Goal: Navigation & Orientation: Understand site structure

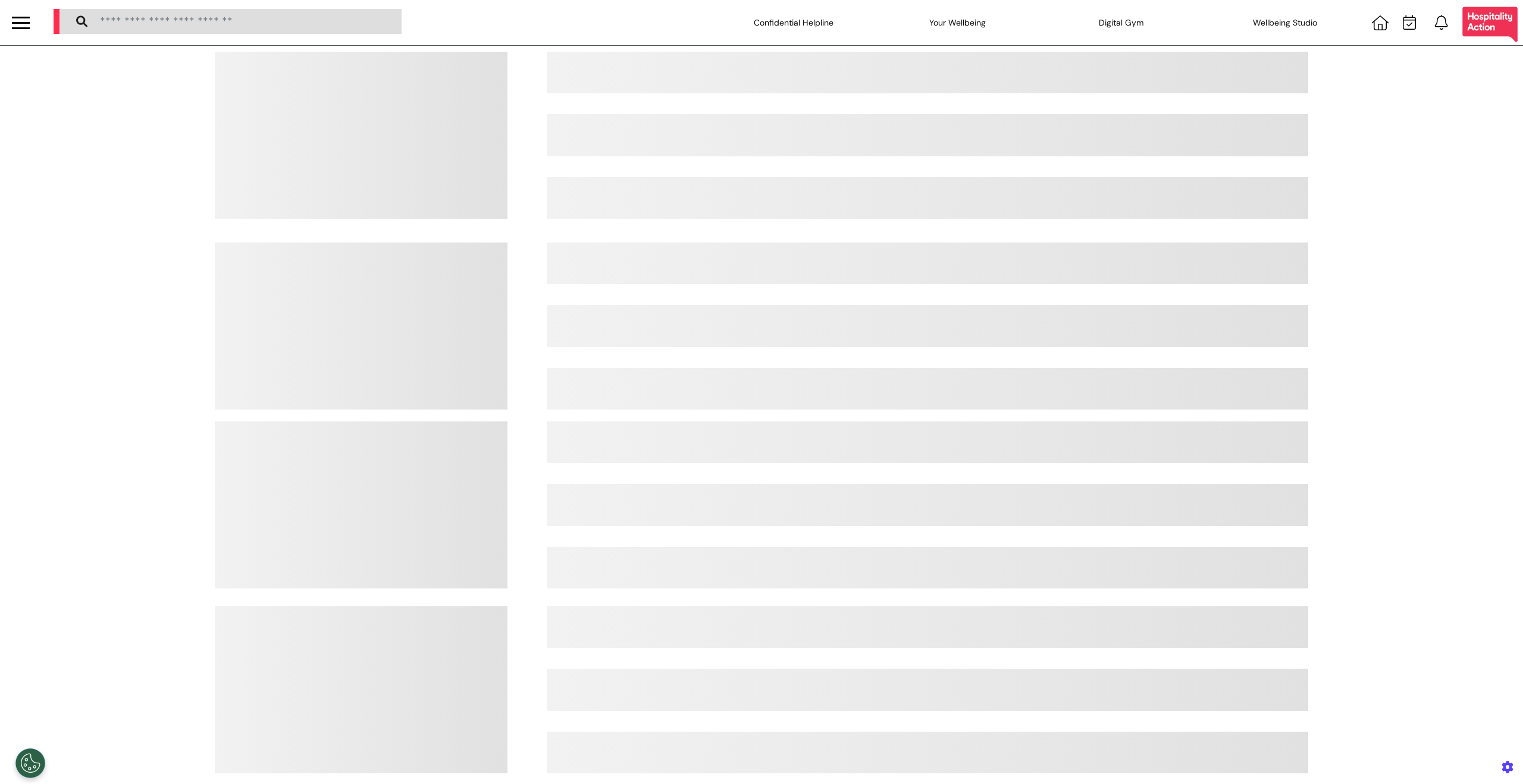
select select "**"
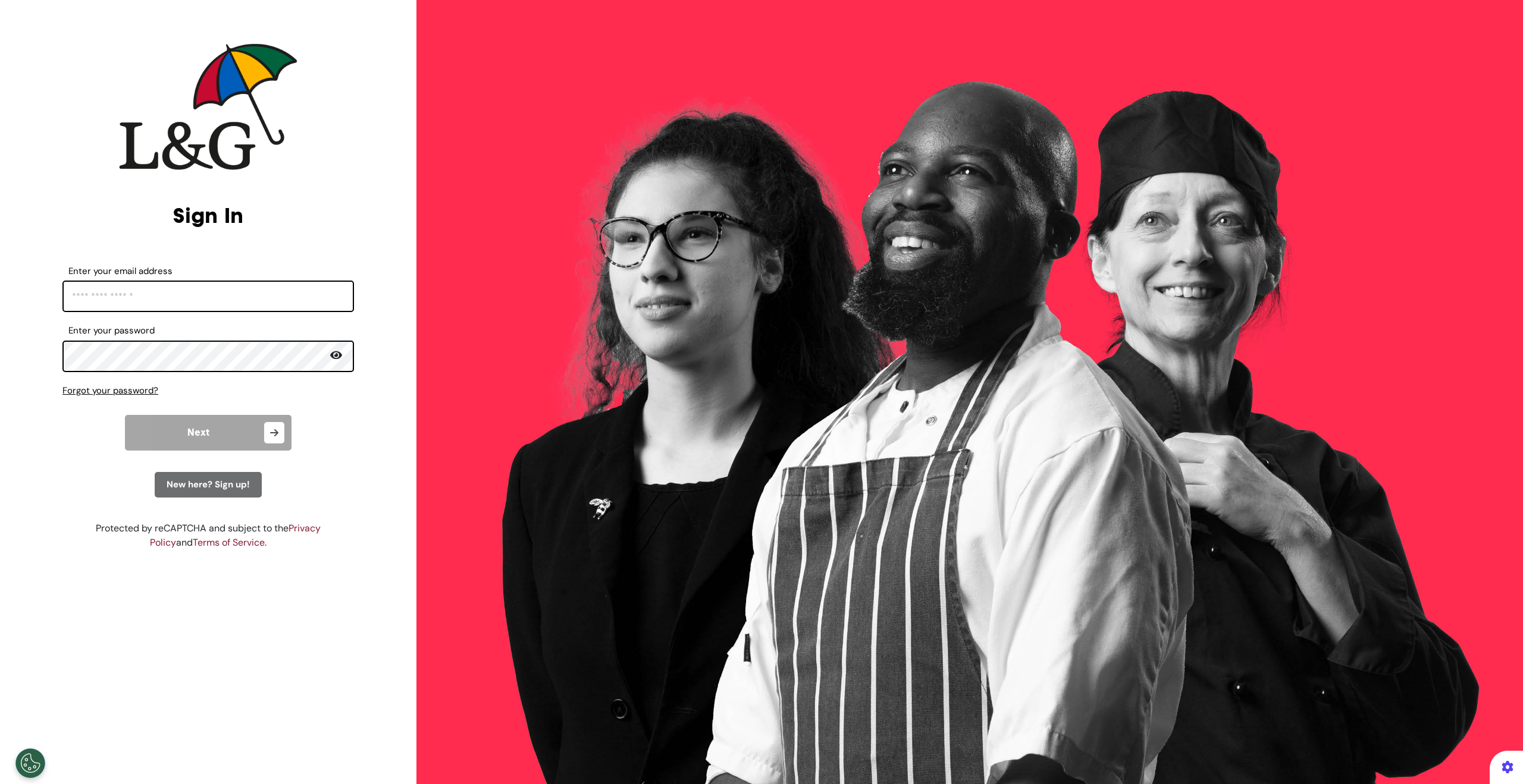
click at [217, 306] on input "Enter your email address" at bounding box center [208, 297] width 292 height 32
click at [175, 298] on input "Enter your email address" at bounding box center [208, 297] width 292 height 32
type input "**********"
click at [269, 428] on icon "button" at bounding box center [274, 433] width 20 height 22
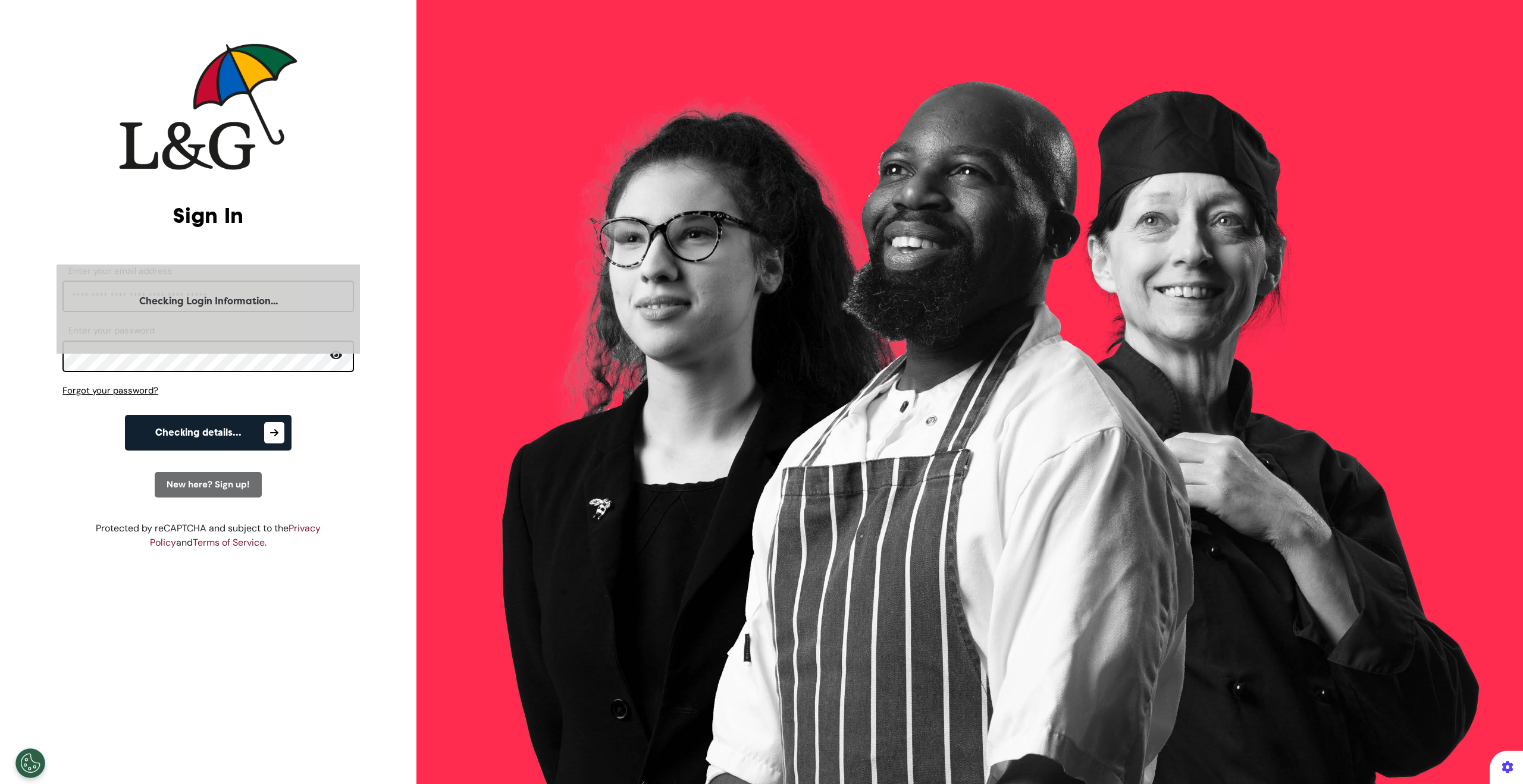
select select "**"
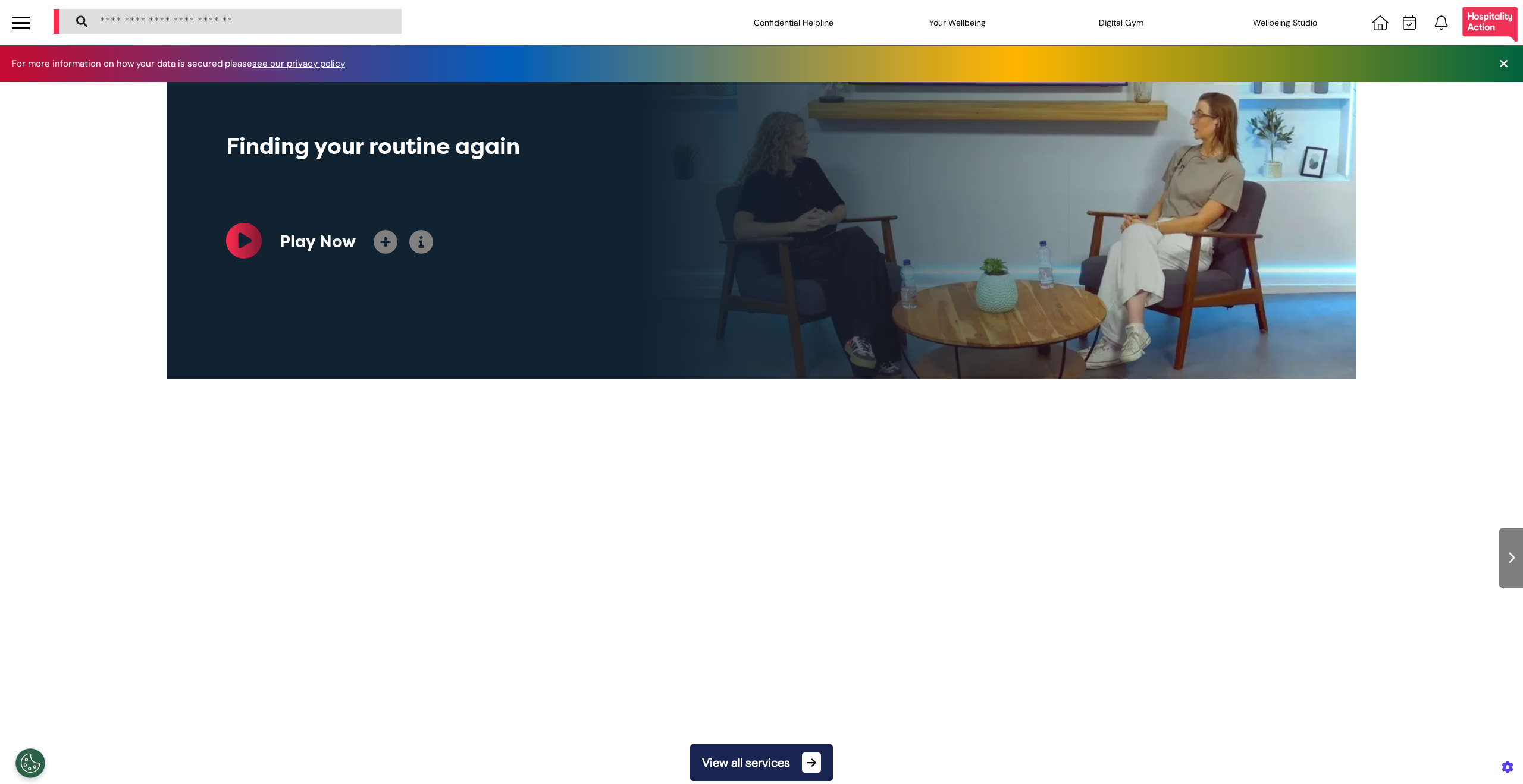
scroll to position [0, 594]
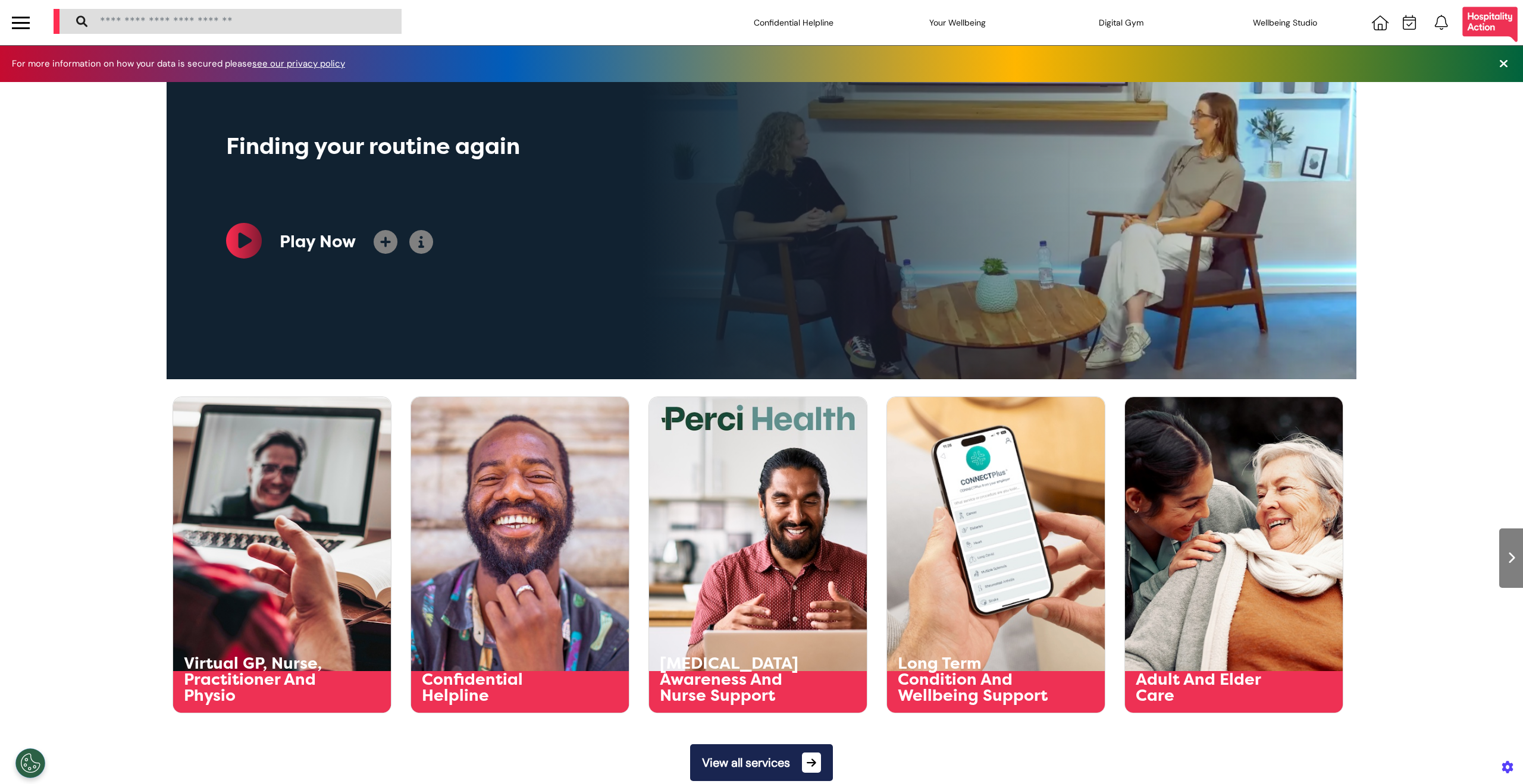
click at [465, 14] on div "Confidential Helpline Your Wellbeing Wellbeing Nutrition Be Calm sound space Re…" at bounding box center [783, 23] width 1478 height 45
click at [25, 28] on div at bounding box center [21, 29] width 18 height 2
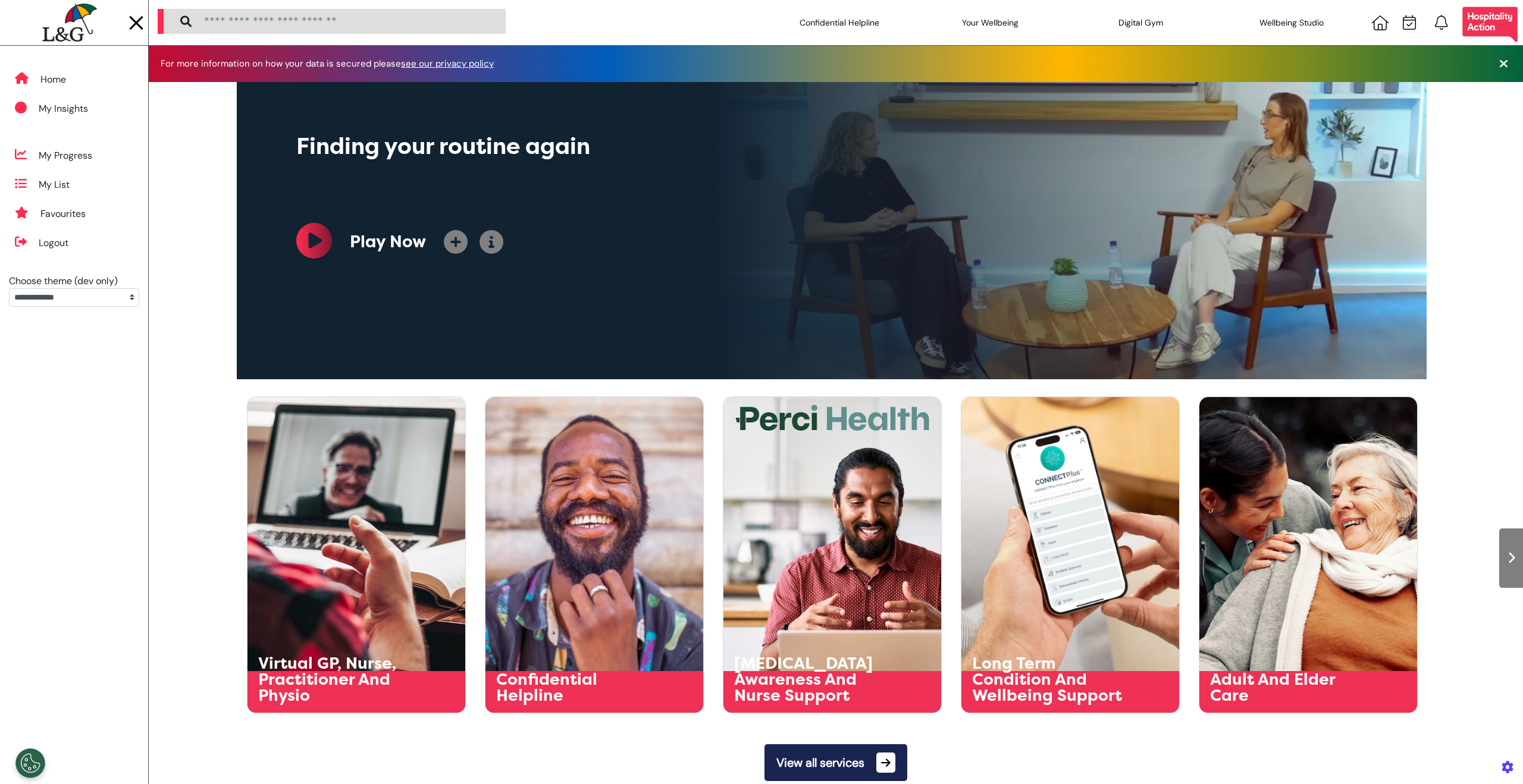
click at [126, 20] on div at bounding box center [69, 23] width 128 height 45
click at [135, 26] on div at bounding box center [136, 23] width 18 height 20
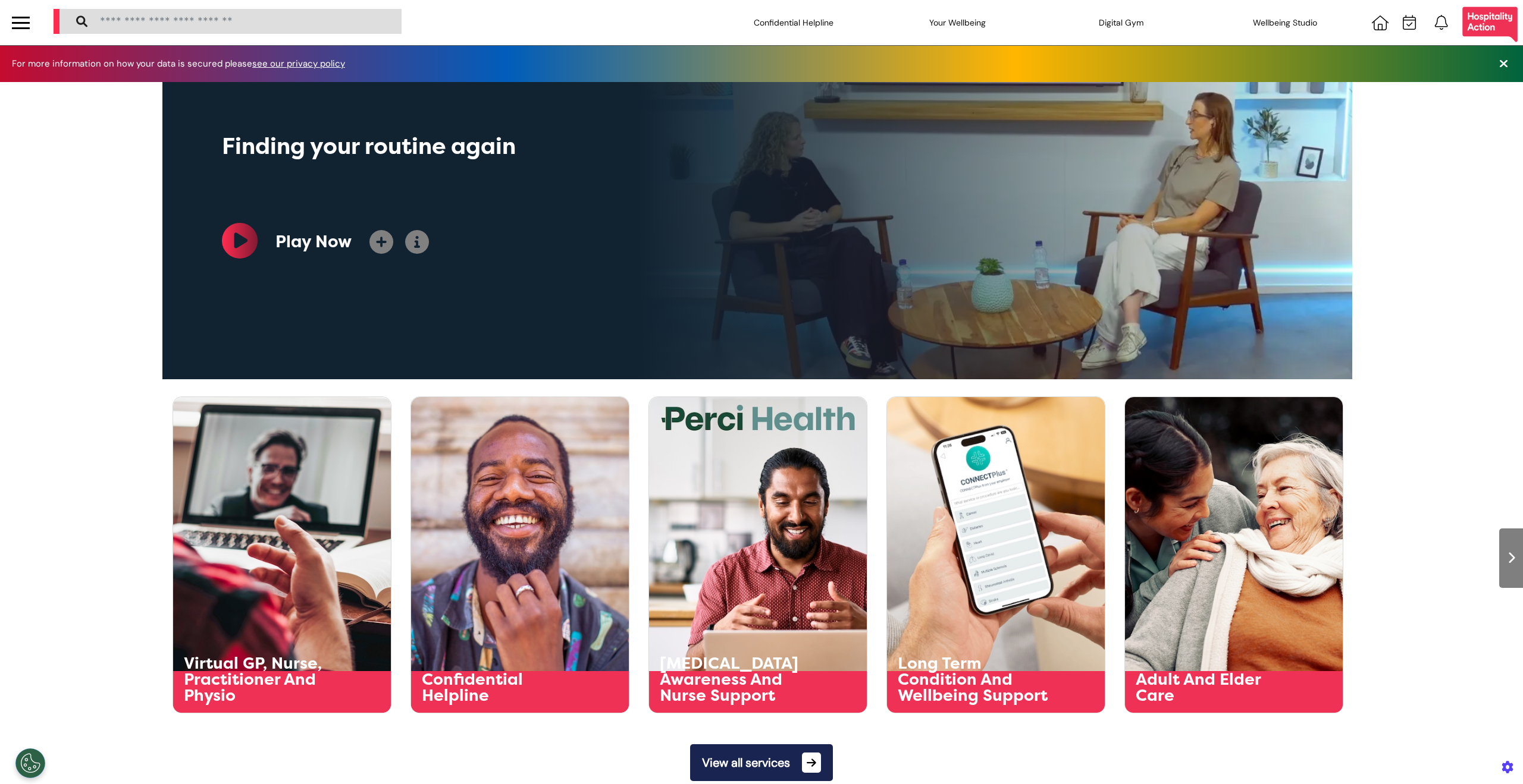
click at [14, 40] on div at bounding box center [21, 23] width 42 height 45
click at [21, 33] on div at bounding box center [21, 23] width 42 height 45
click at [24, 28] on div at bounding box center [21, 29] width 18 height 2
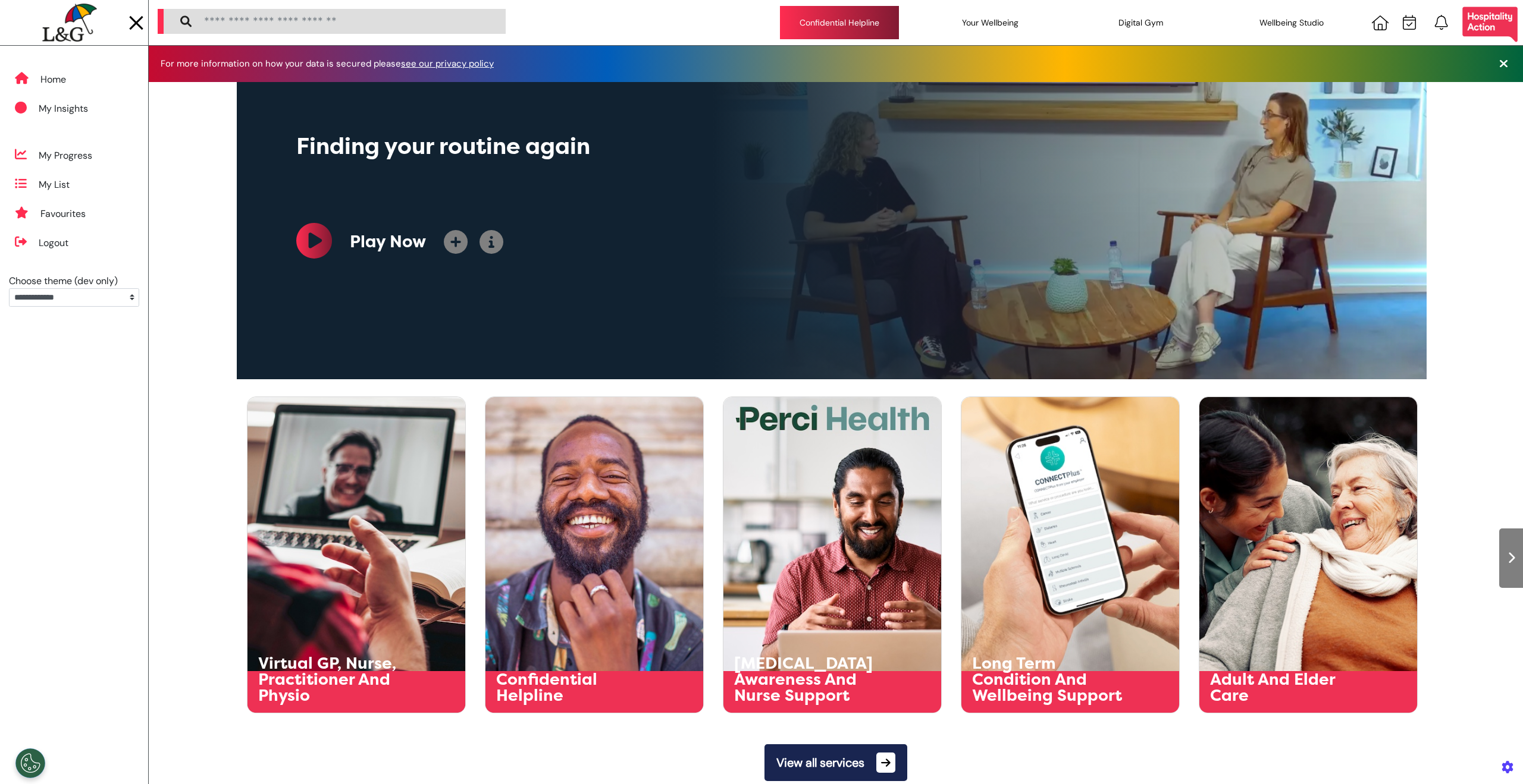
click at [866, 16] on div "Confidential Helpline" at bounding box center [840, 23] width 119 height 34
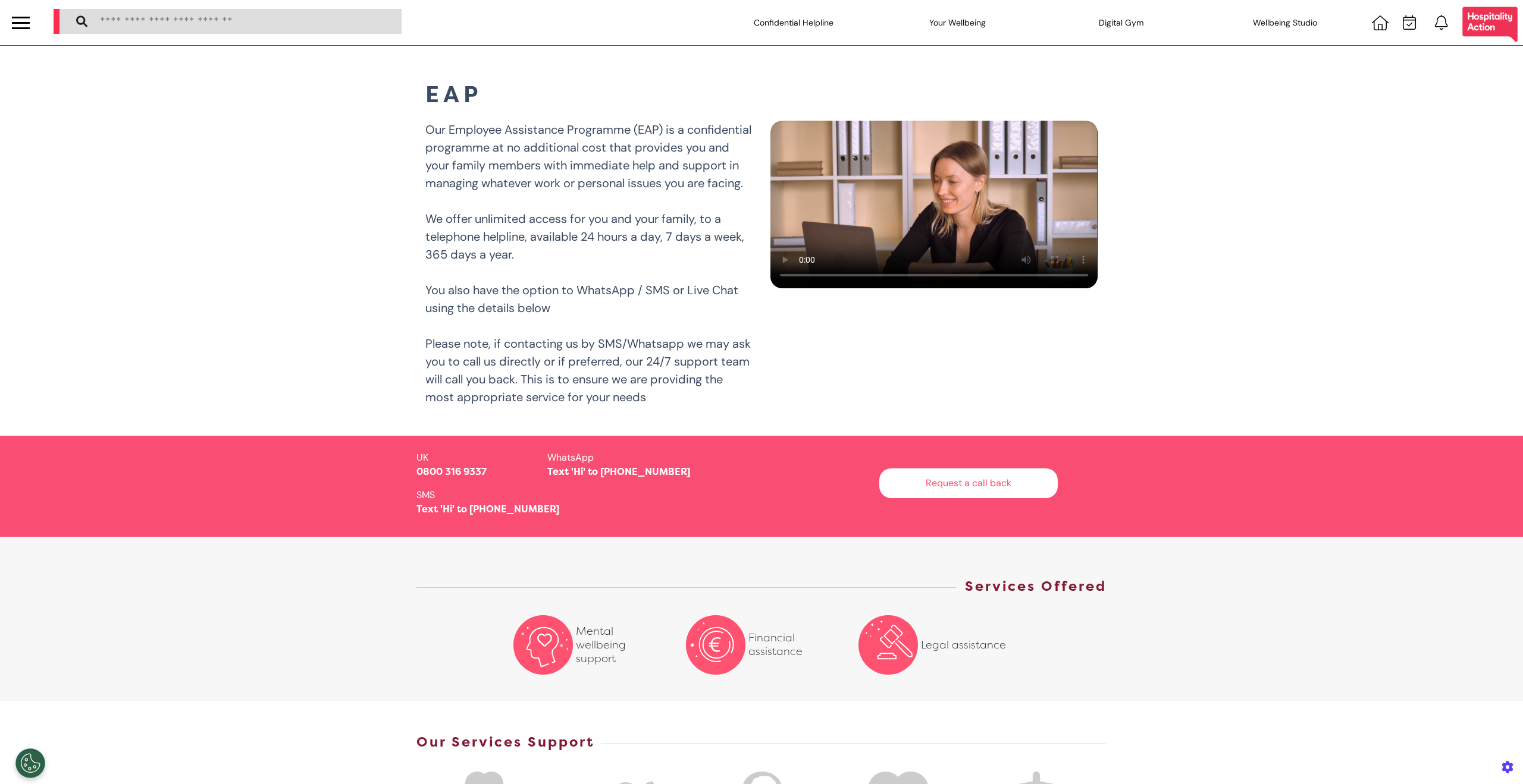
click at [32, 24] on div at bounding box center [21, 23] width 42 height 45
click at [17, 29] on div at bounding box center [21, 29] width 18 height 2
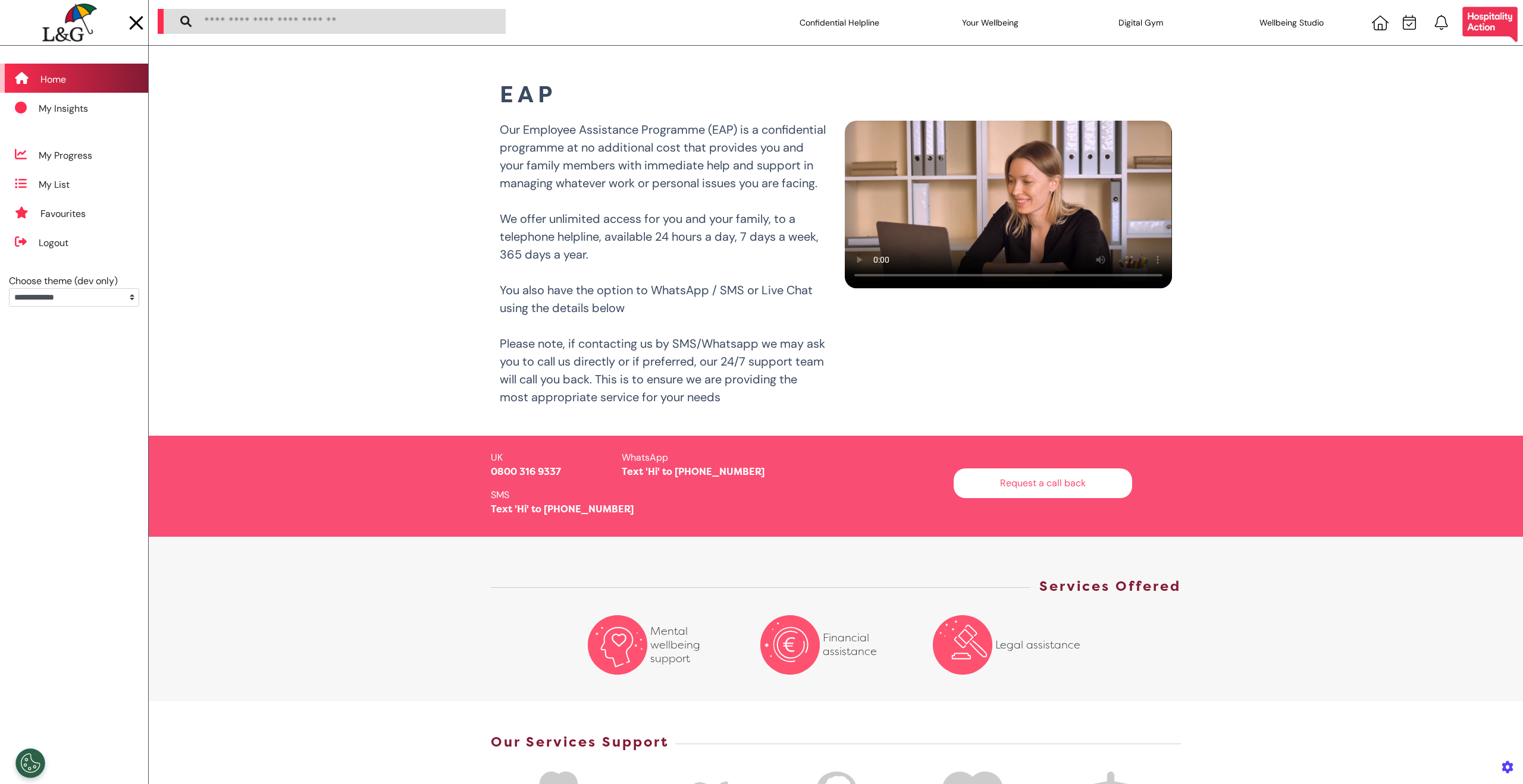
click at [72, 75] on div "Home" at bounding box center [74, 77] width 148 height 29
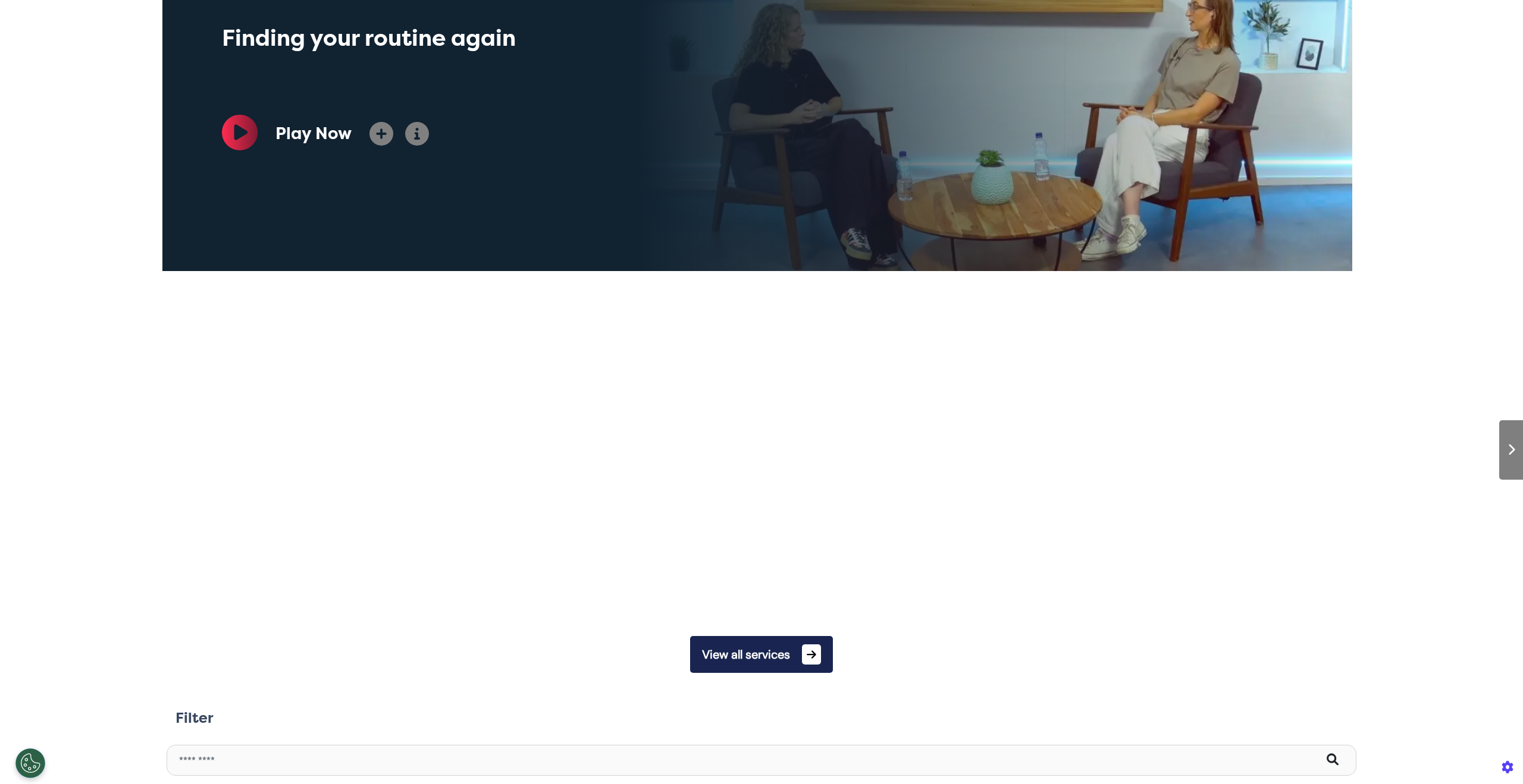
scroll to position [224, 0]
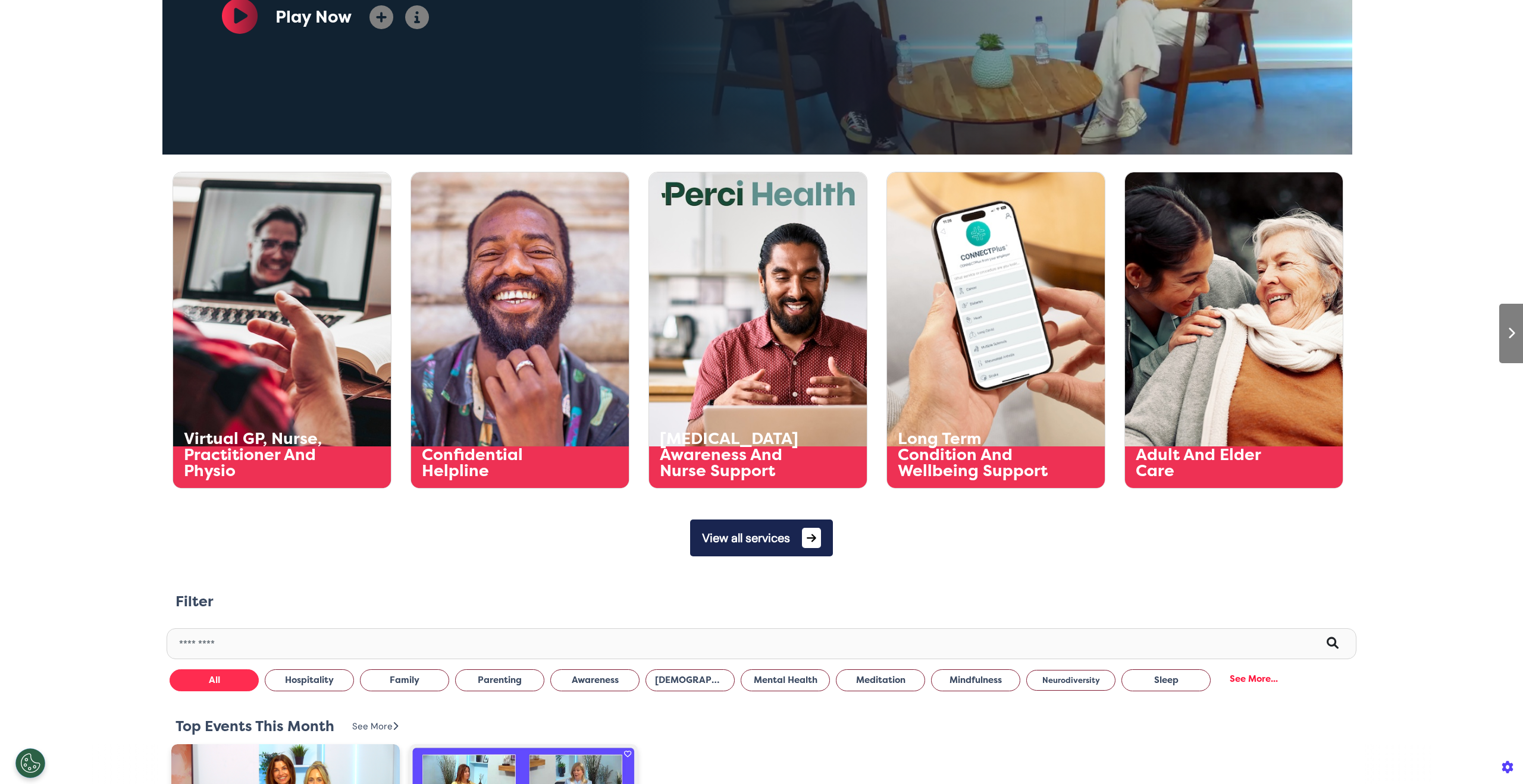
click at [811, 538] on icon at bounding box center [812, 538] width 10 height 11
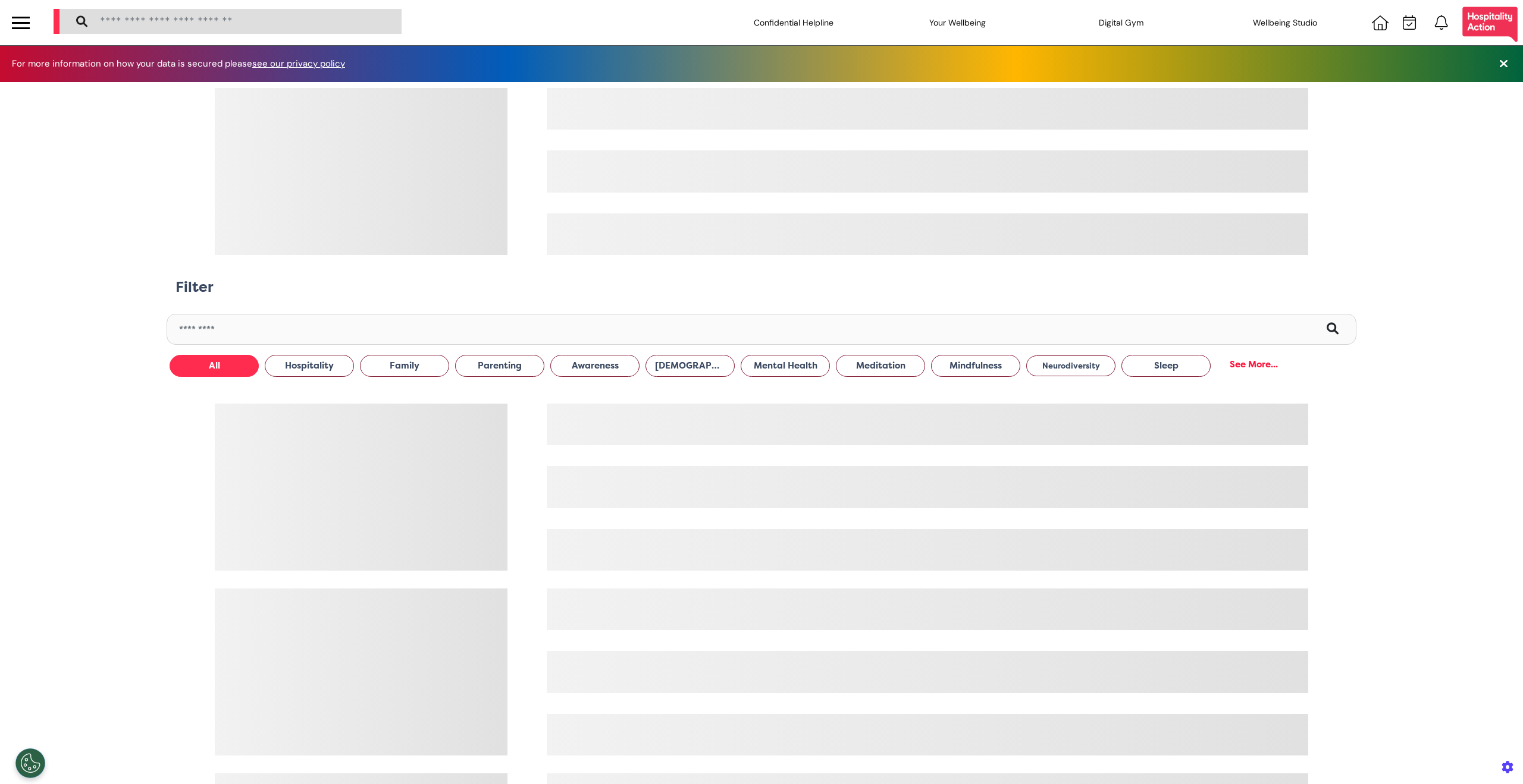
click at [593, 14] on div "Confidential Helpline Your Wellbeing Wellbeing Nutrition Be Calm sound space Re…" at bounding box center [783, 23] width 1478 height 45
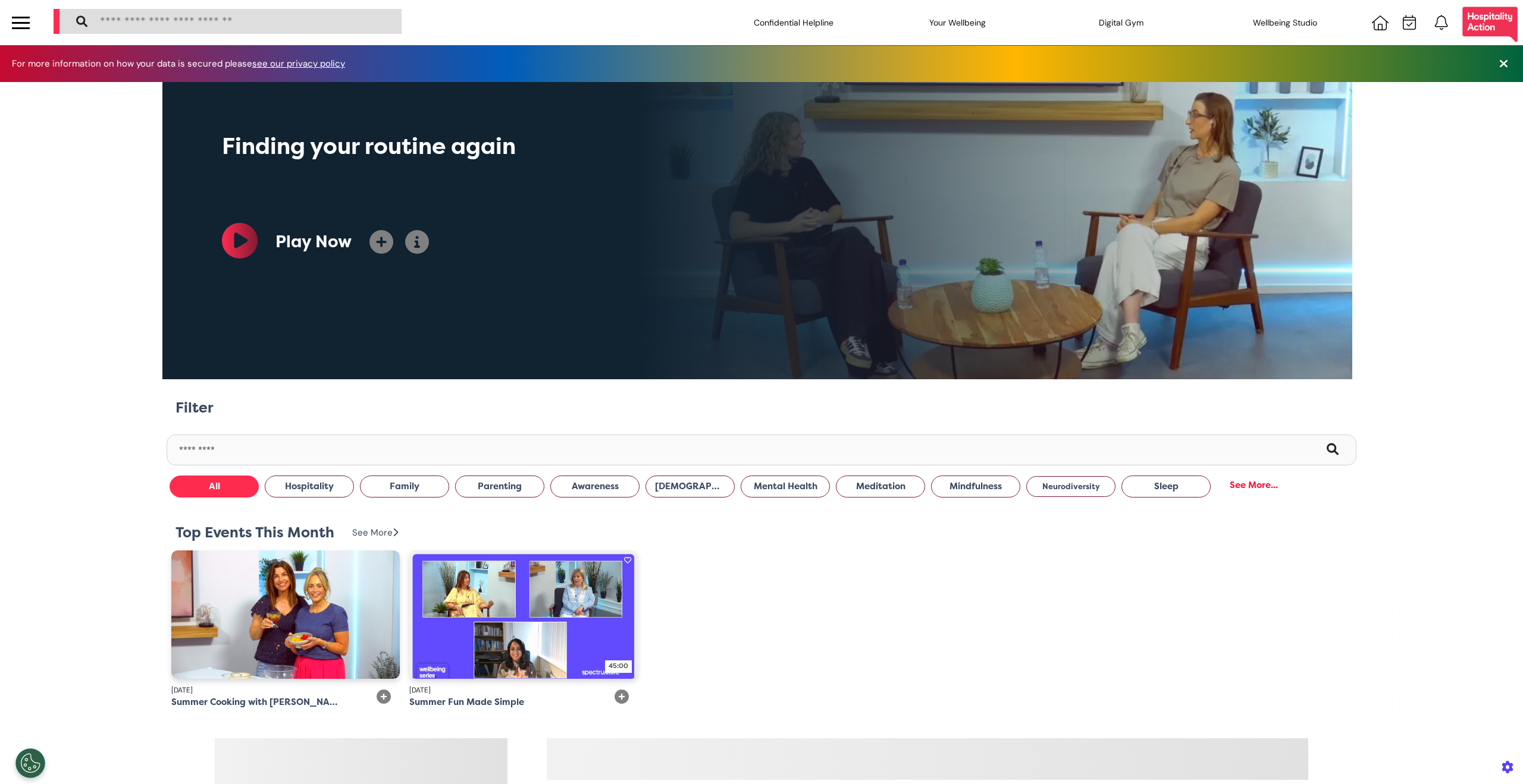
click at [582, 17] on div "Confidential Helpline Your Wellbeing Wellbeing Nutrition Be Calm sound space Re…" at bounding box center [783, 23] width 1478 height 45
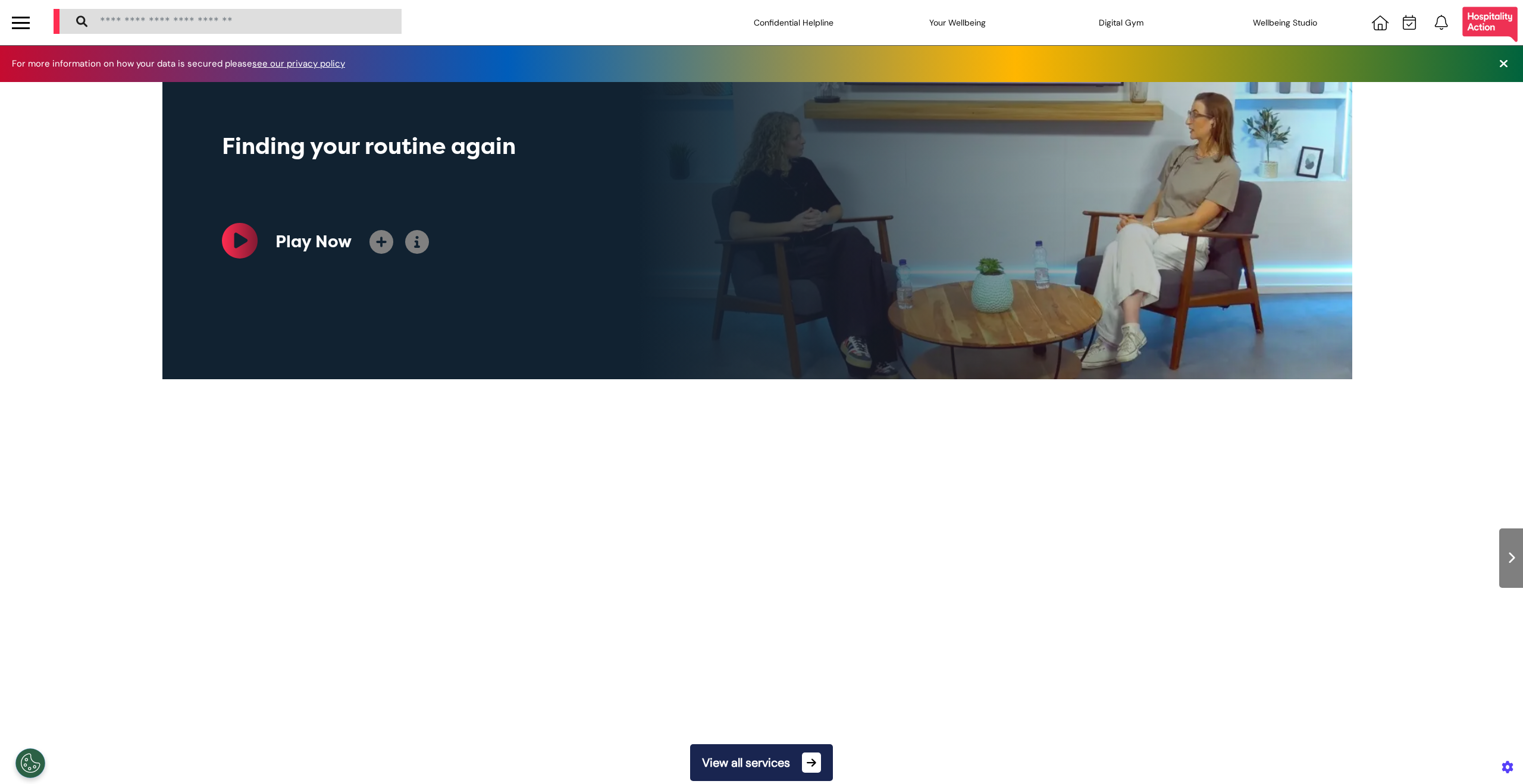
scroll to position [0, 594]
click at [761, 20] on div "Confidential Helpline" at bounding box center [793, 23] width 119 height 34
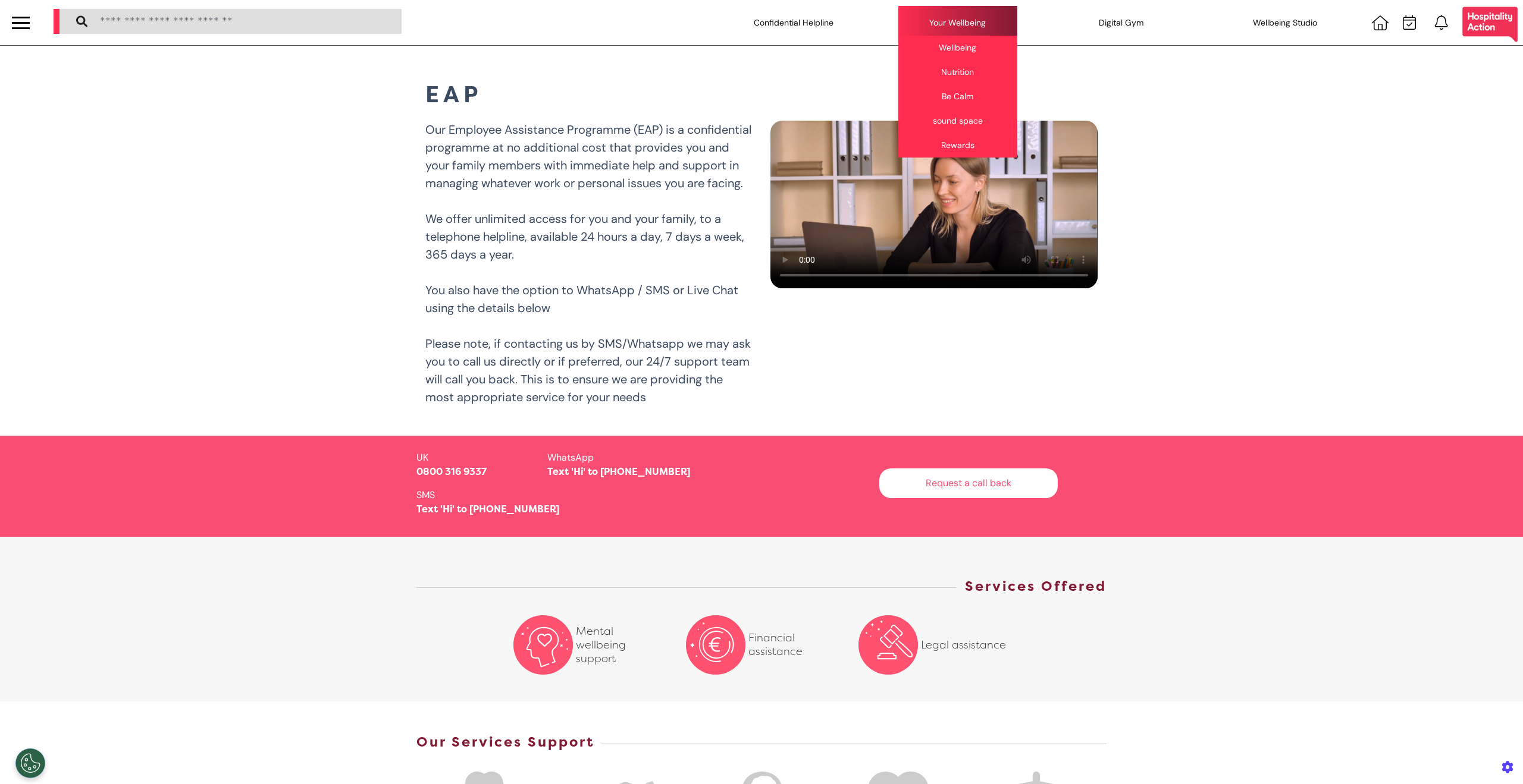
click at [973, 7] on div "Your Wellbeing Wellbeing Nutrition Be Calm sound space Rewards" at bounding box center [957, 23] width 119 height 34
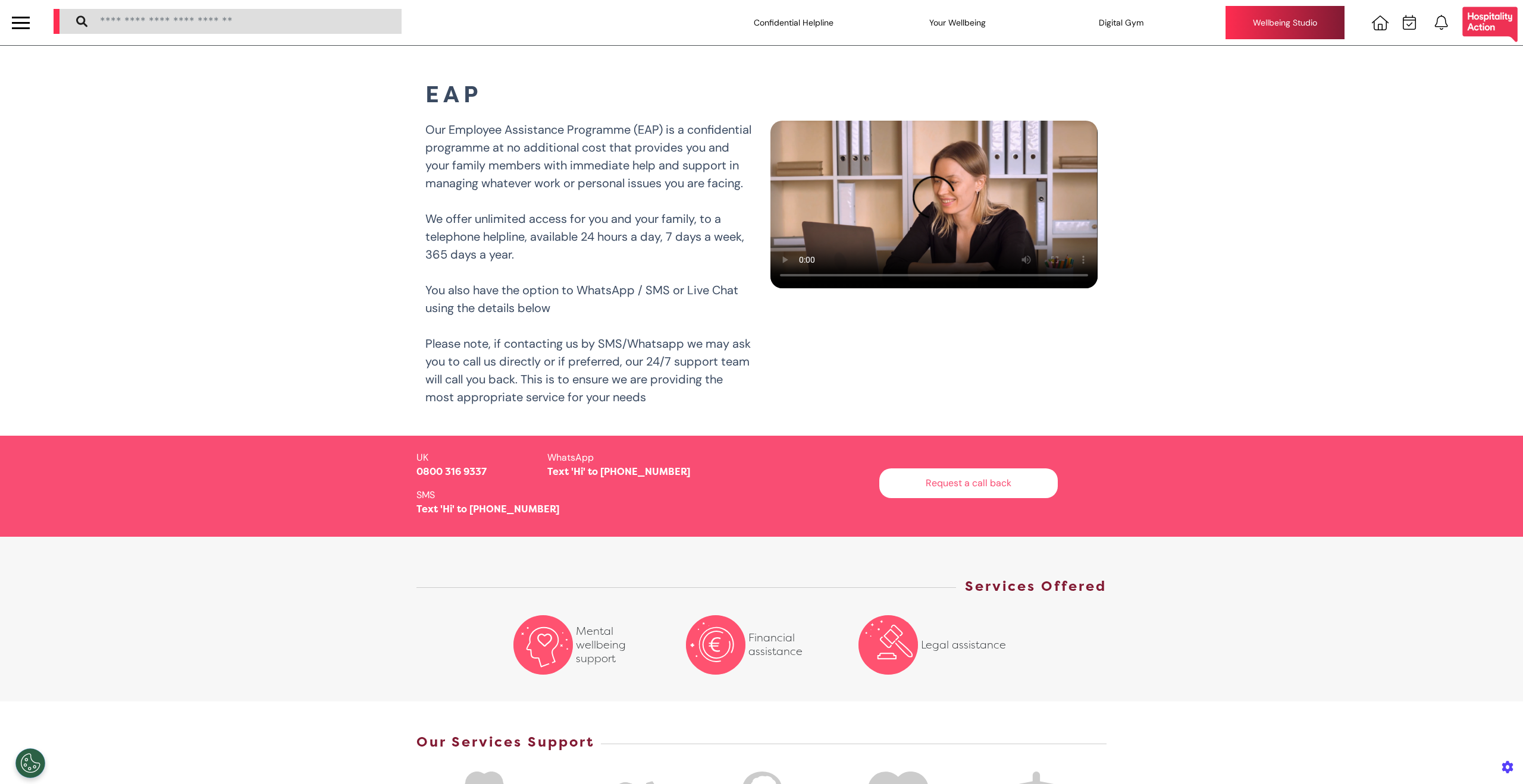
click at [1232, 14] on div "Wellbeing Studio" at bounding box center [1285, 23] width 119 height 34
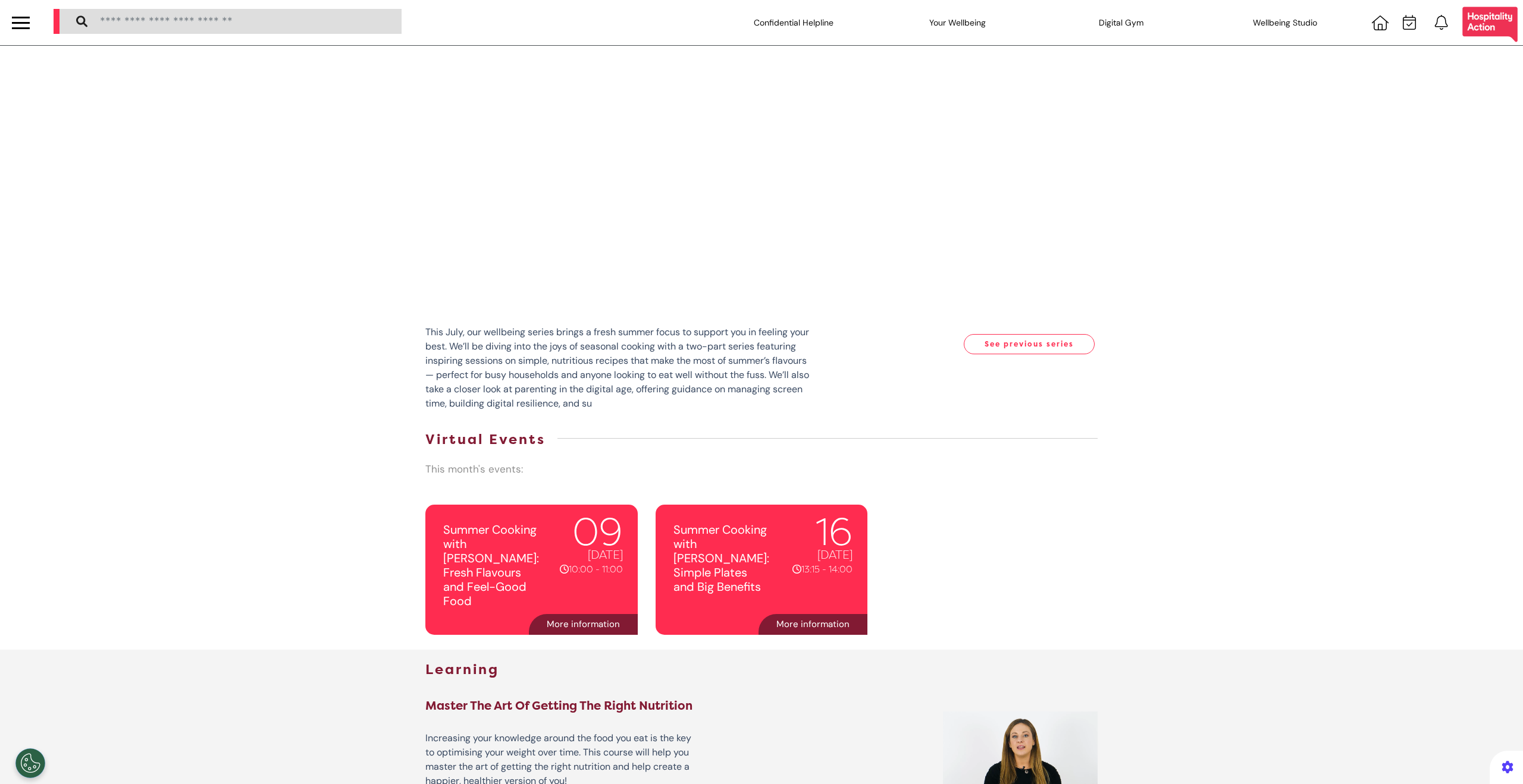
click at [1481, 16] on div "Dark Mode OFF" at bounding box center [1490, 25] width 59 height 40
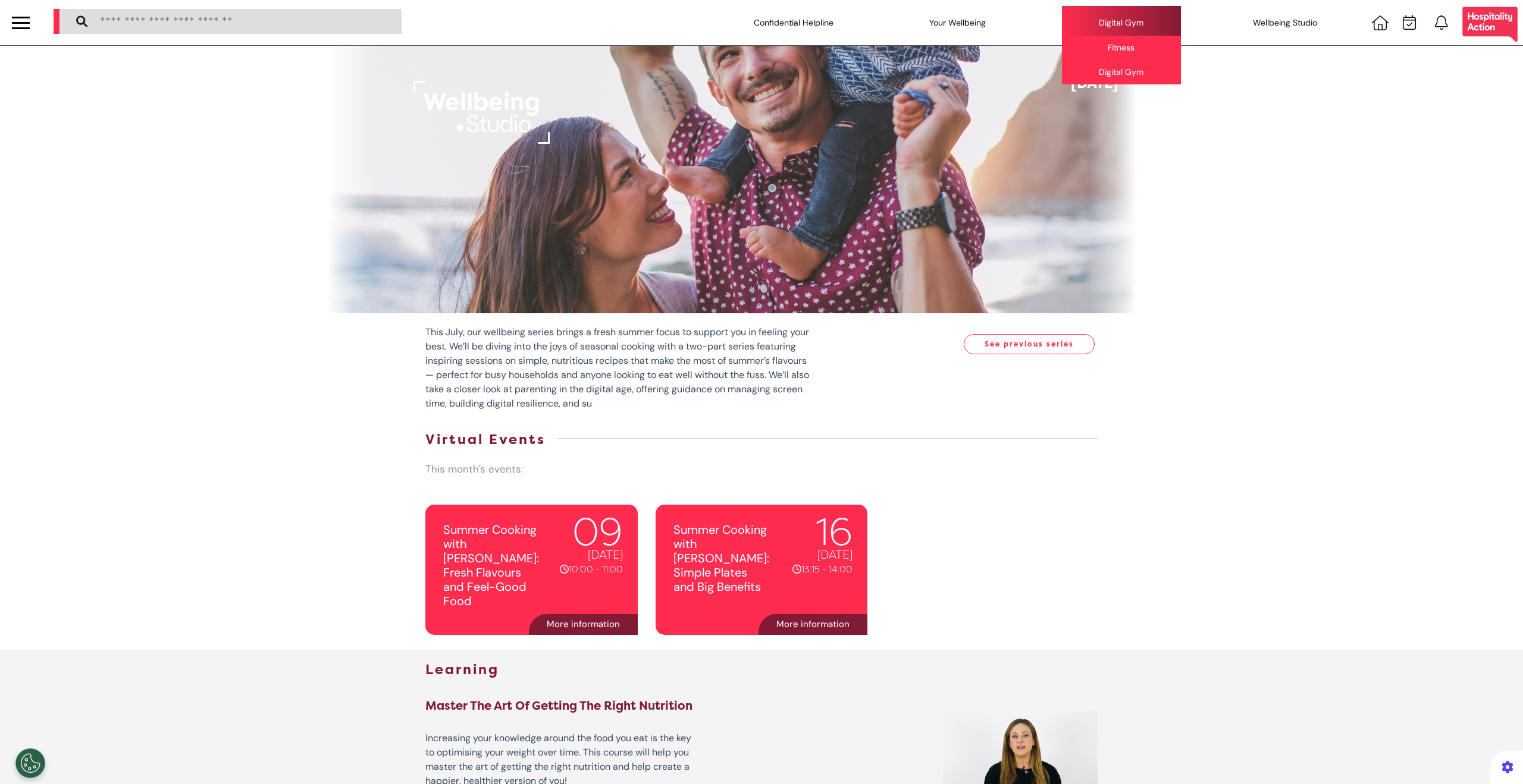
click at [1117, 21] on div "Digital Gym Fitness Digital Gym" at bounding box center [1121, 23] width 119 height 34
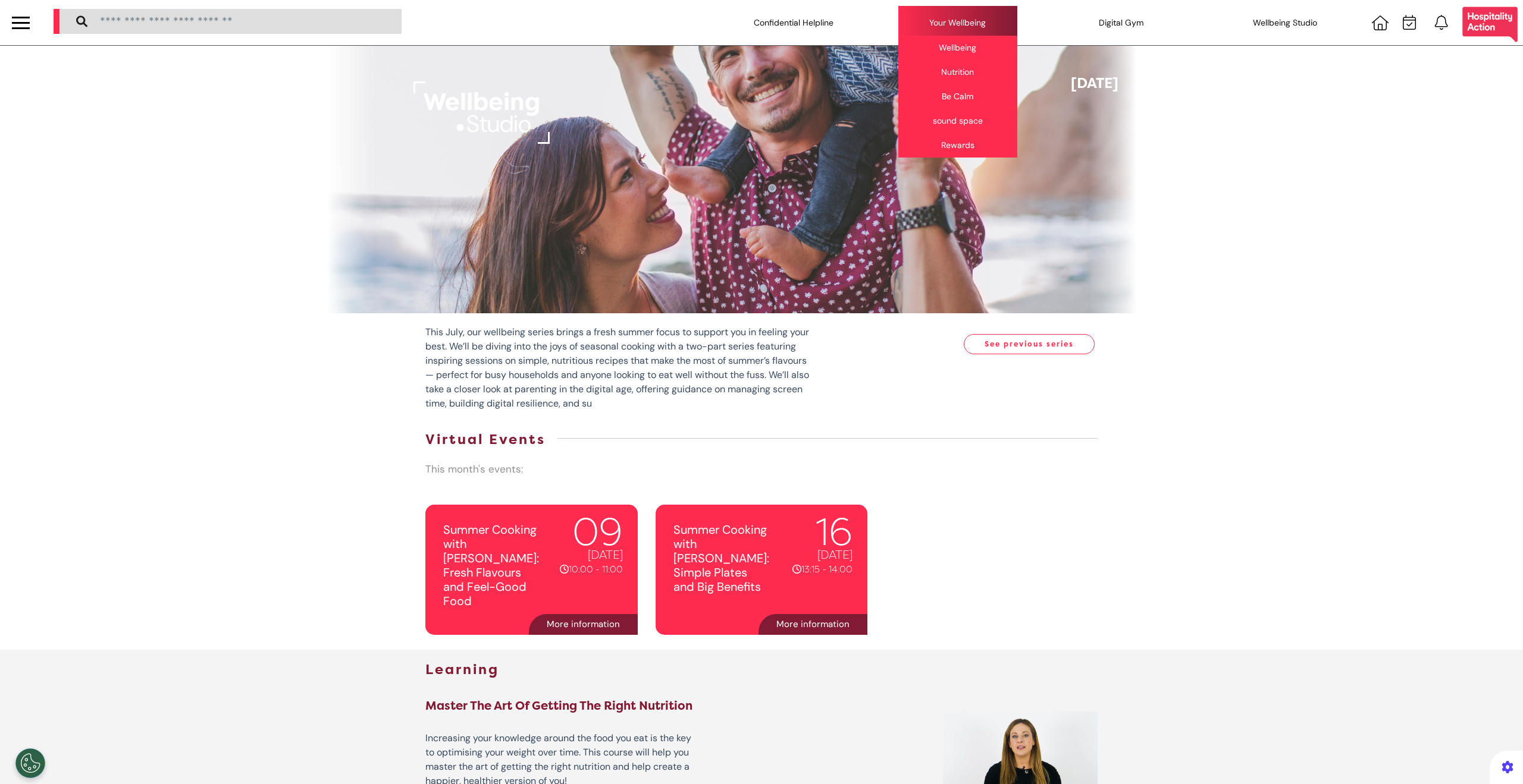
click at [972, 19] on div "Your Wellbeing Wellbeing Nutrition Be Calm sound space Rewards" at bounding box center [957, 23] width 119 height 34
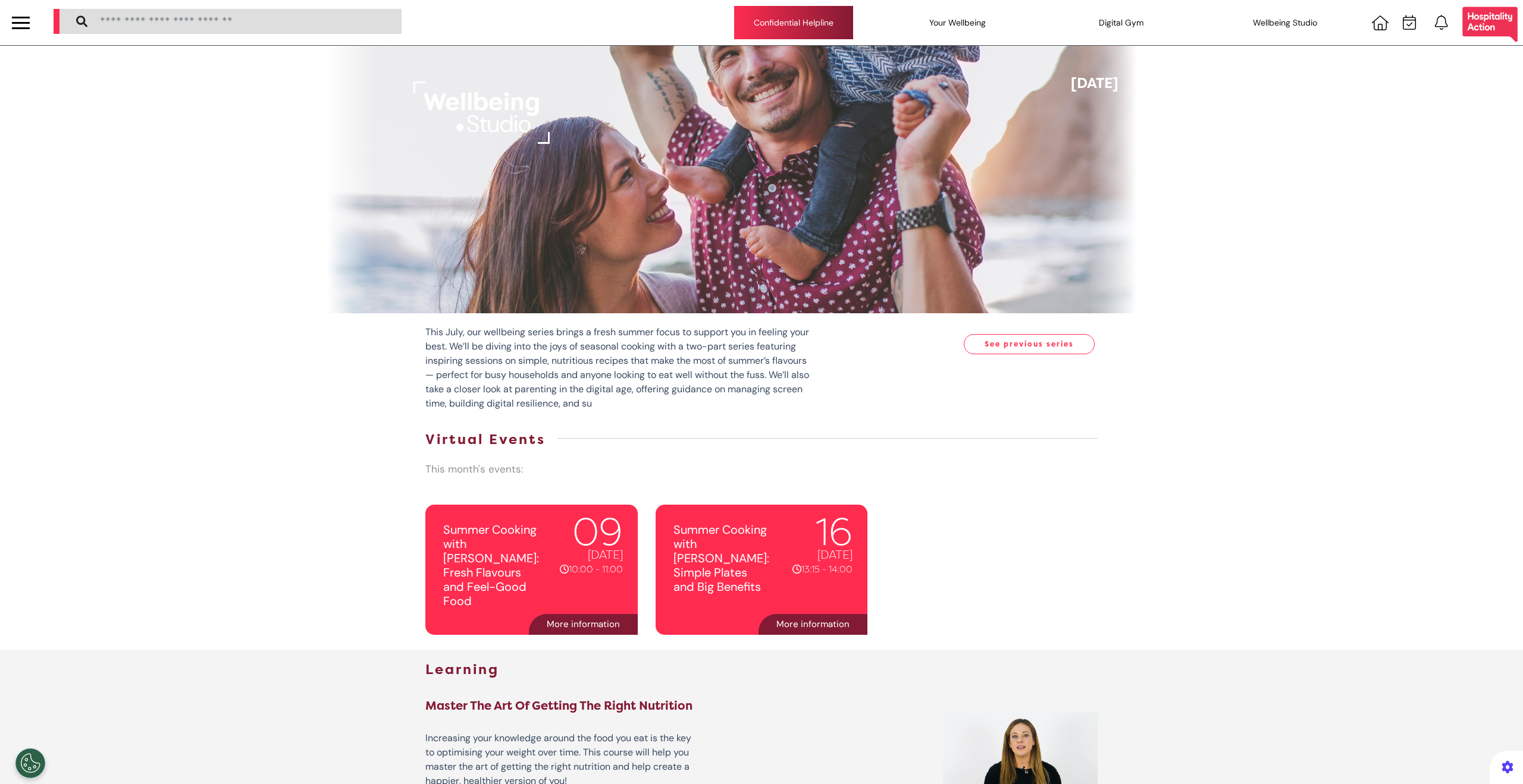
click at [793, 23] on div "Confidential Helpline" at bounding box center [793, 23] width 119 height 34
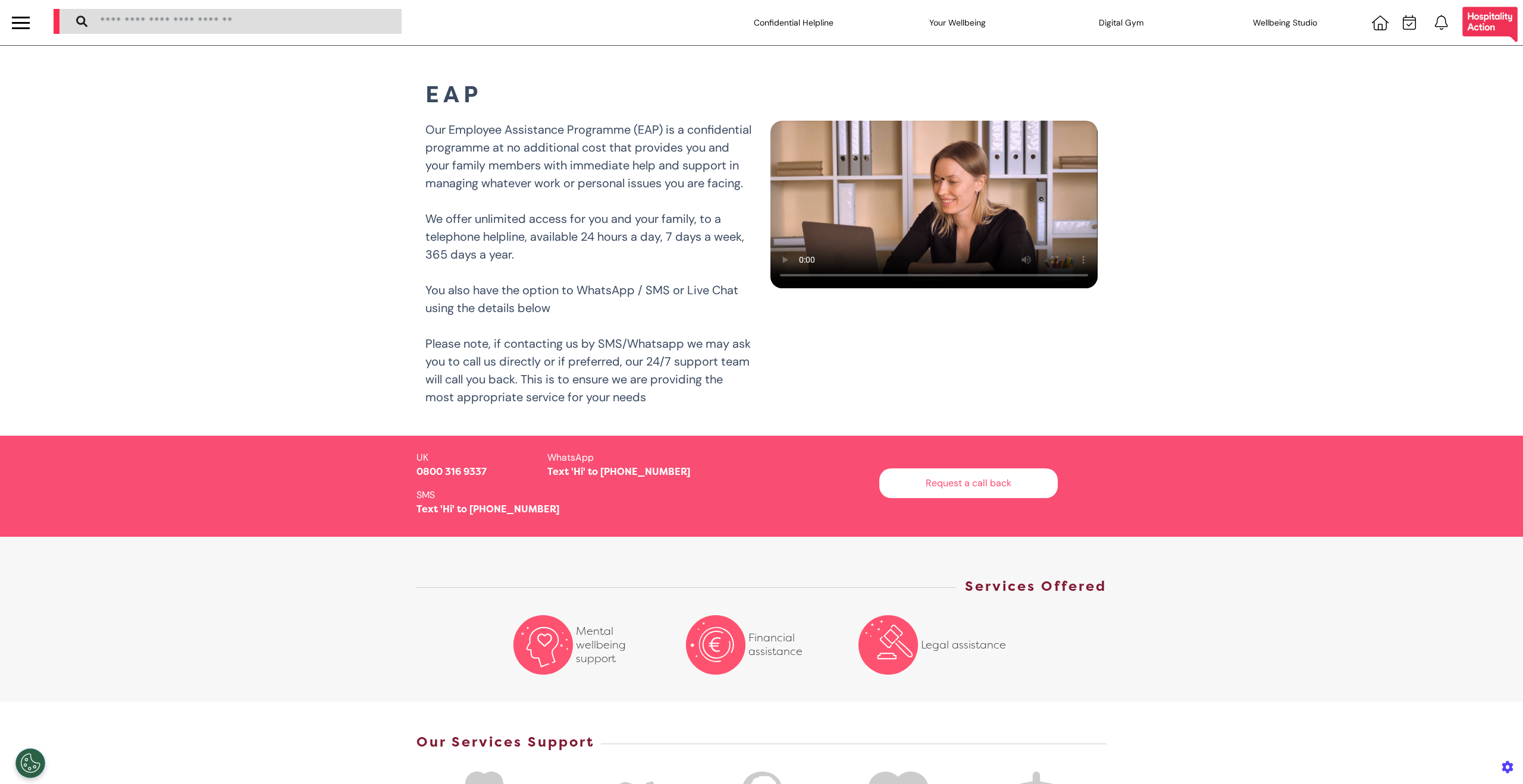
click at [528, 21] on div "Confidential Helpline Your Wellbeing Wellbeing Nutrition Be Calm sound space Re…" at bounding box center [783, 23] width 1478 height 45
click at [603, 24] on div "Confidential Helpline Your Wellbeing Wellbeing Nutrition Be Calm sound space Re…" at bounding box center [783, 23] width 1478 height 45
click at [18, 20] on div at bounding box center [21, 23] width 18 height 20
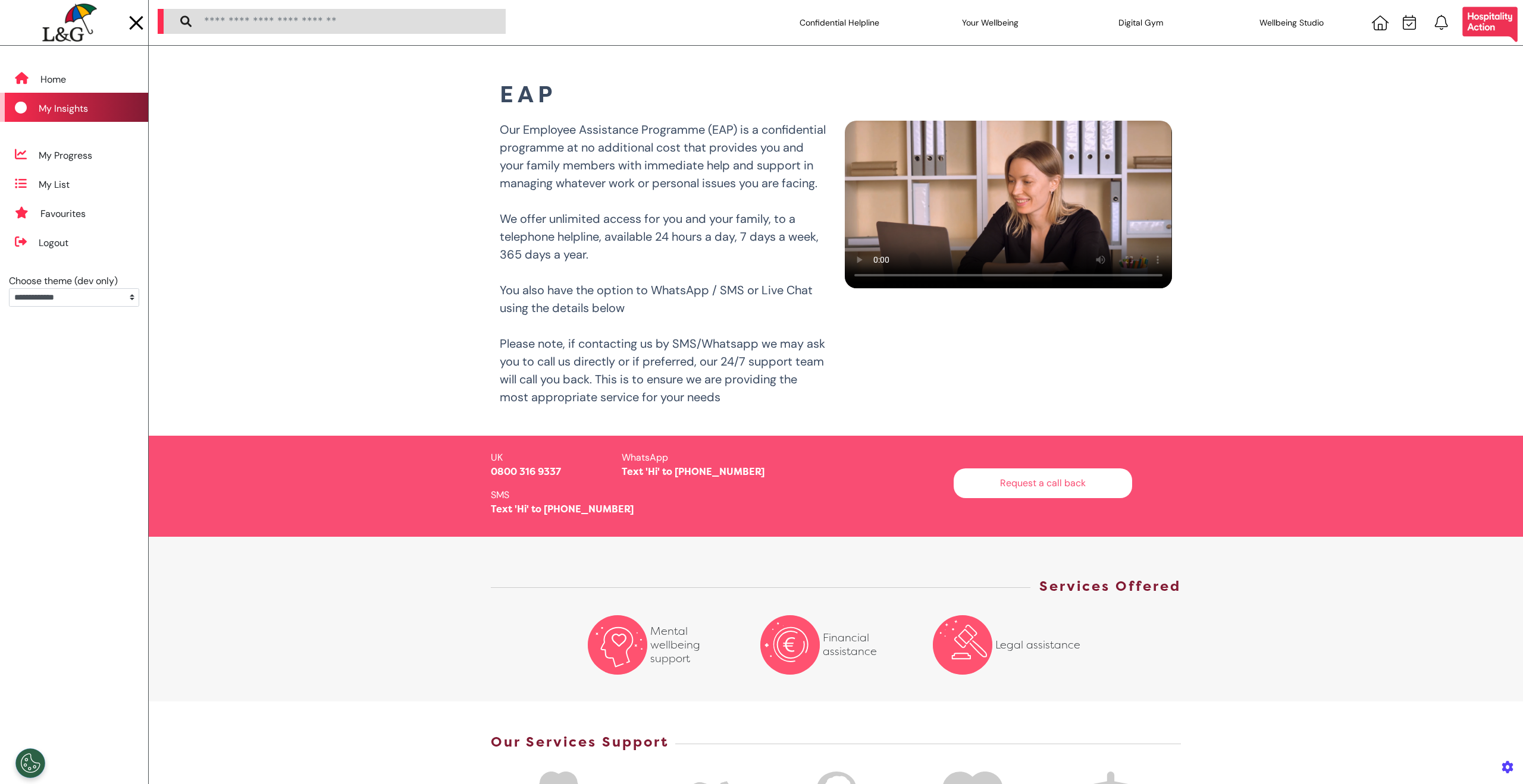
click at [52, 99] on div "My Insights" at bounding box center [74, 107] width 148 height 29
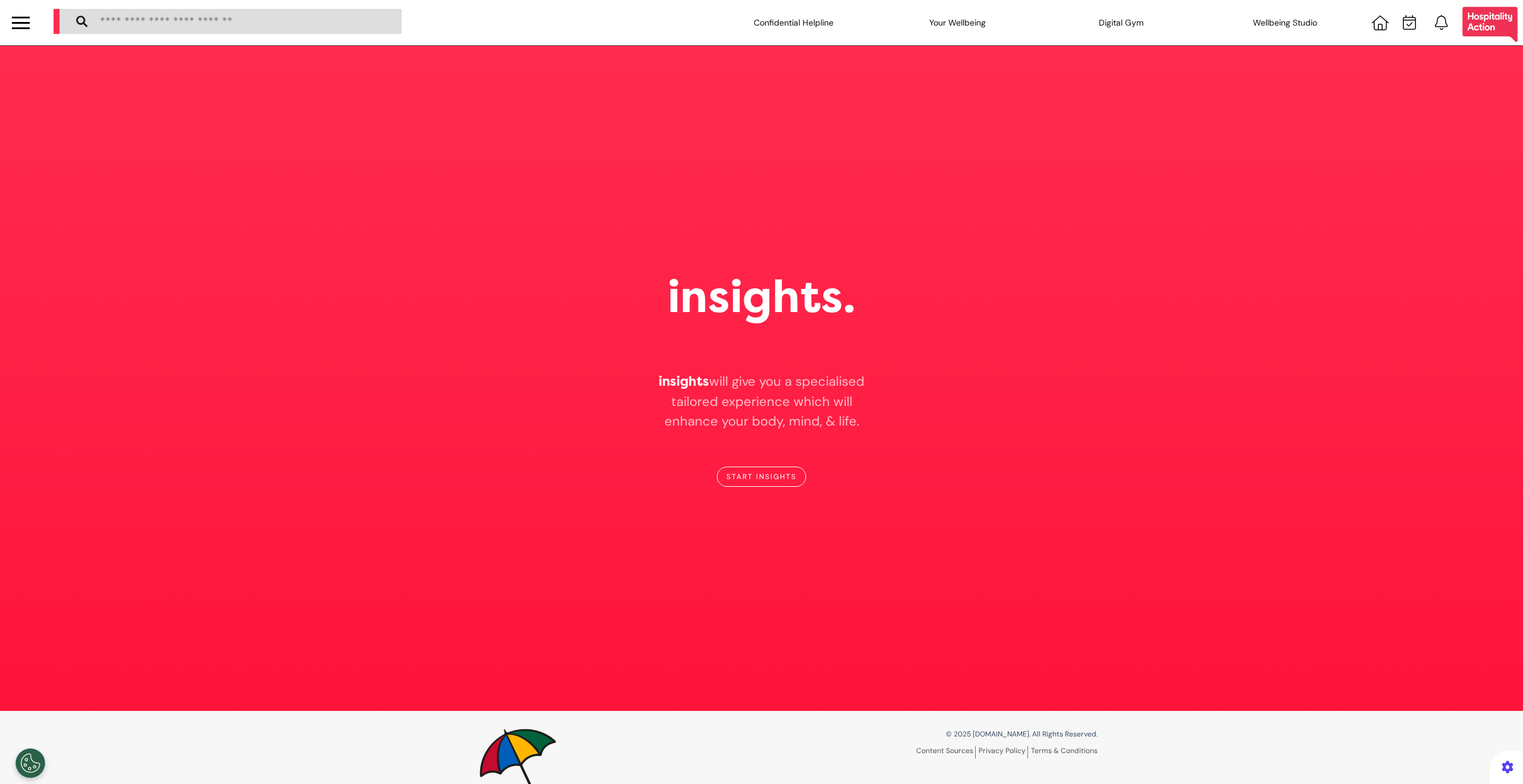
click at [26, 29] on div at bounding box center [21, 29] width 18 height 2
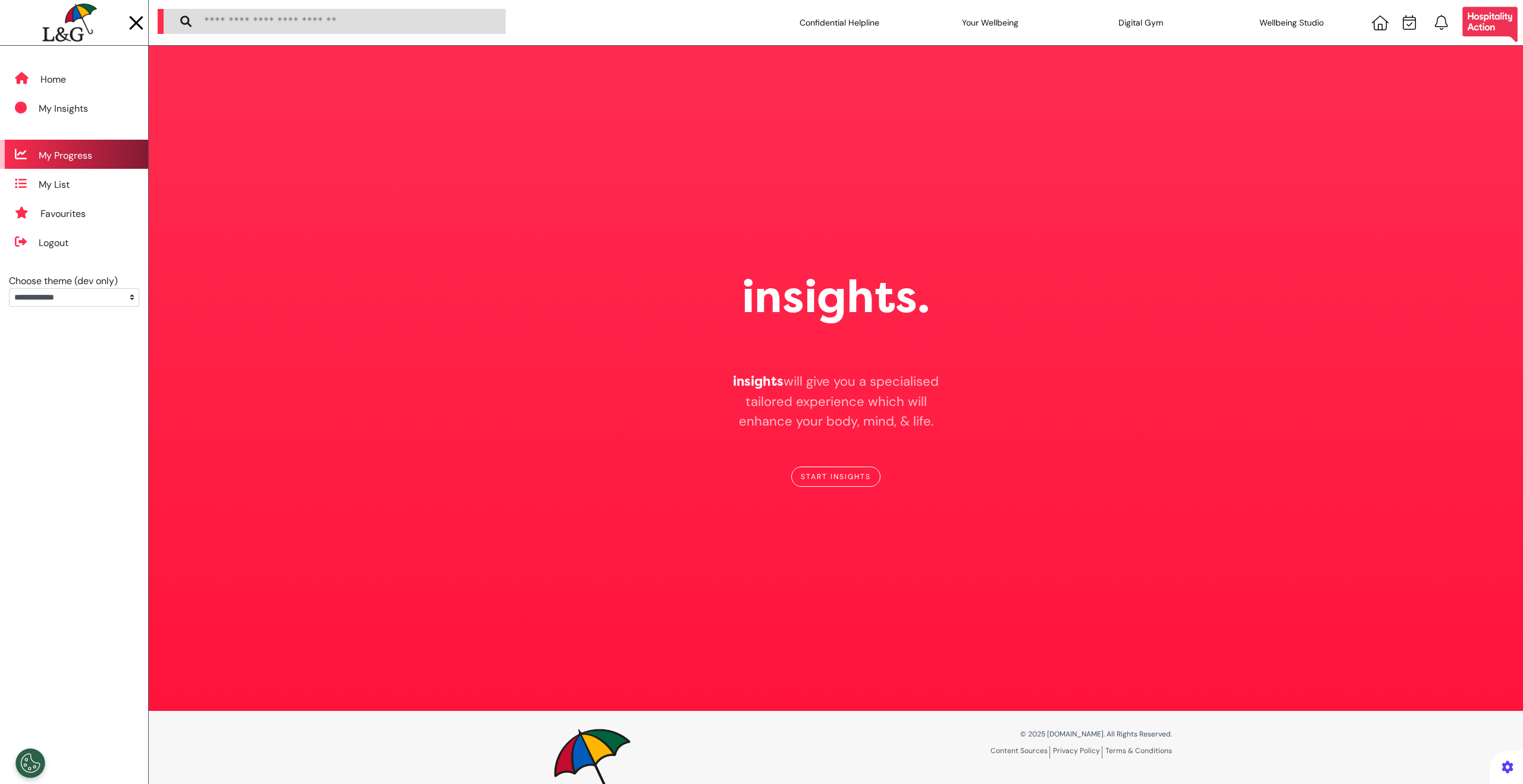
click at [40, 159] on div "My Progress" at bounding box center [65, 155] width 53 height 14
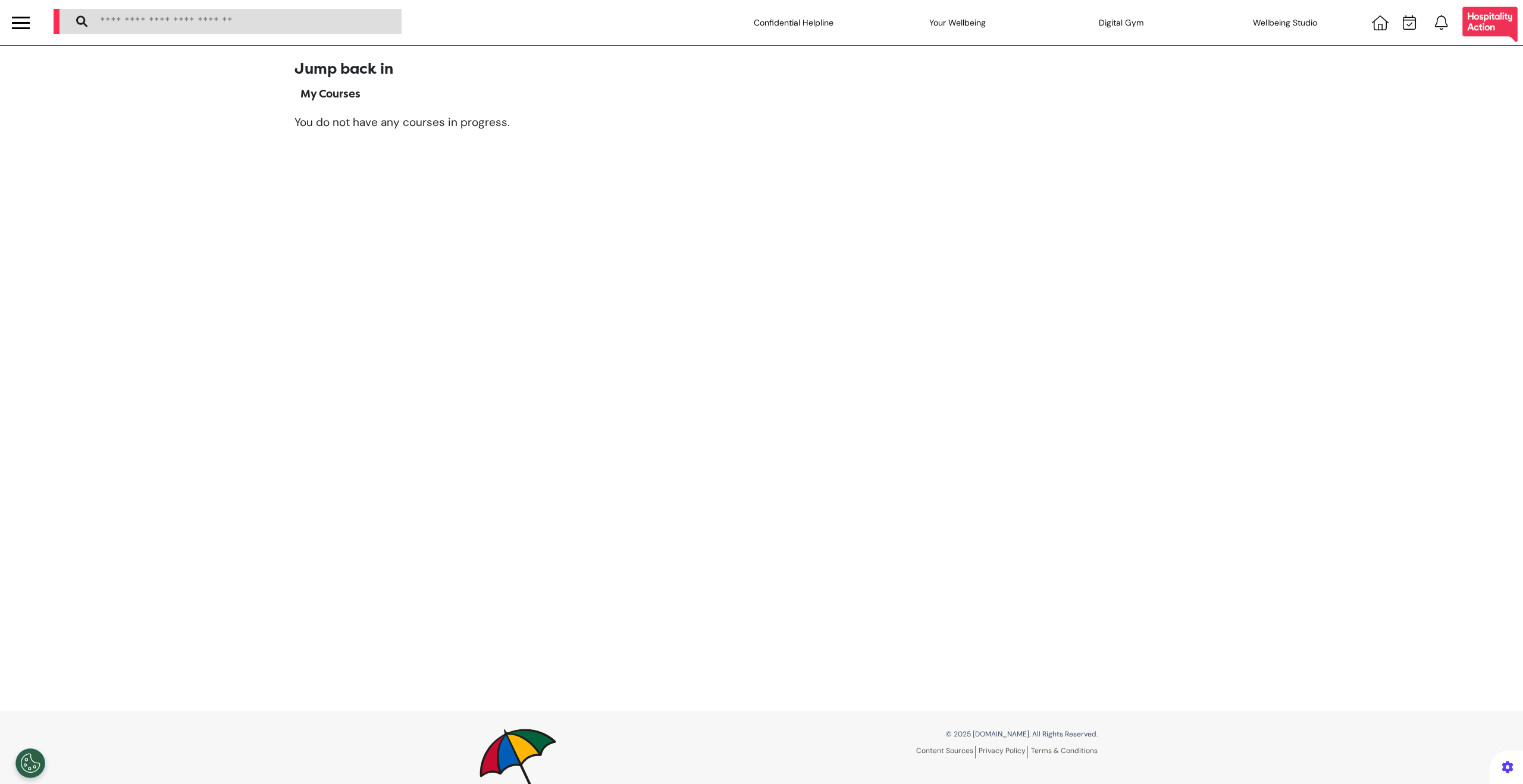
click at [23, 28] on div at bounding box center [21, 29] width 18 height 2
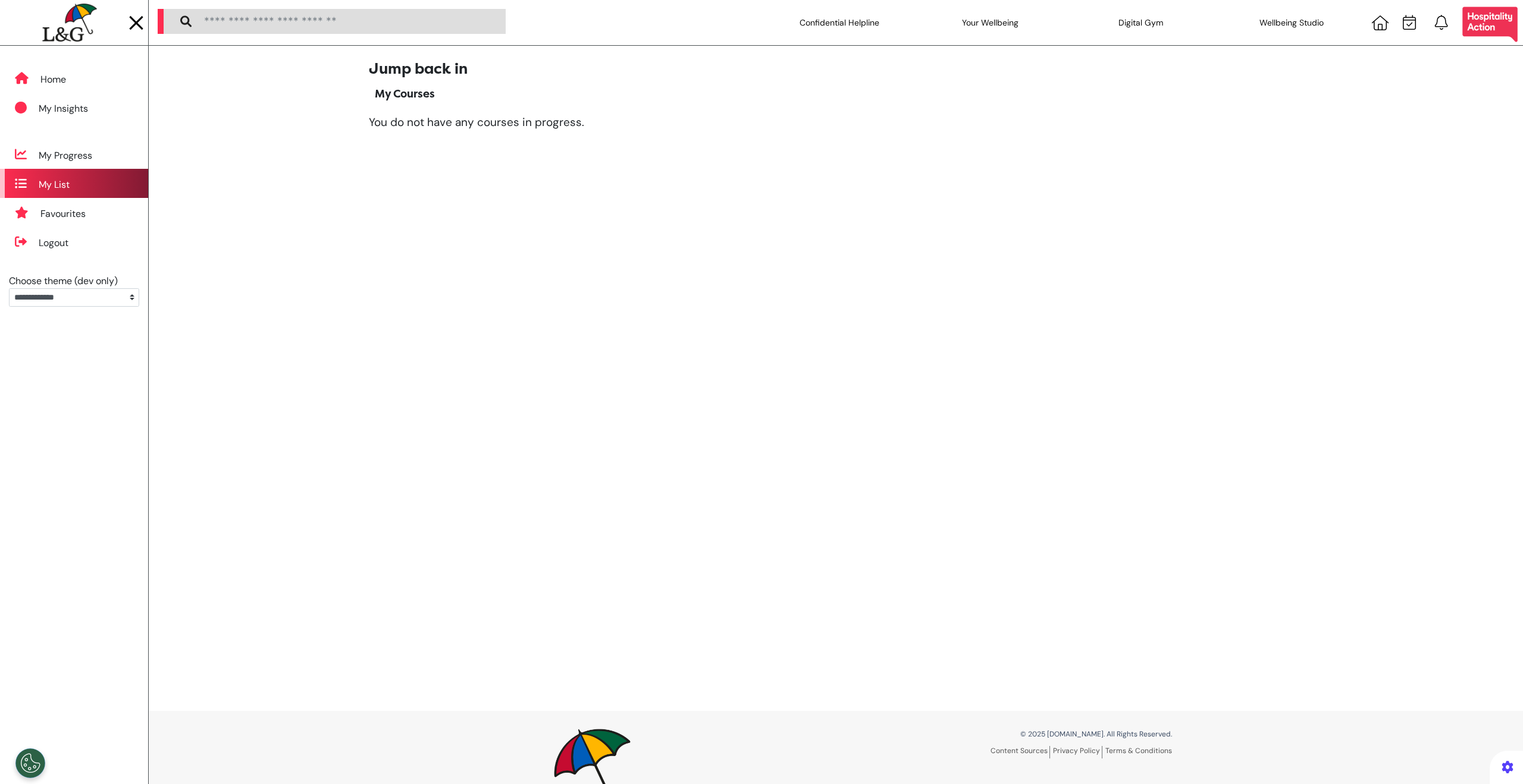
click at [34, 189] on div "My List" at bounding box center [74, 183] width 148 height 29
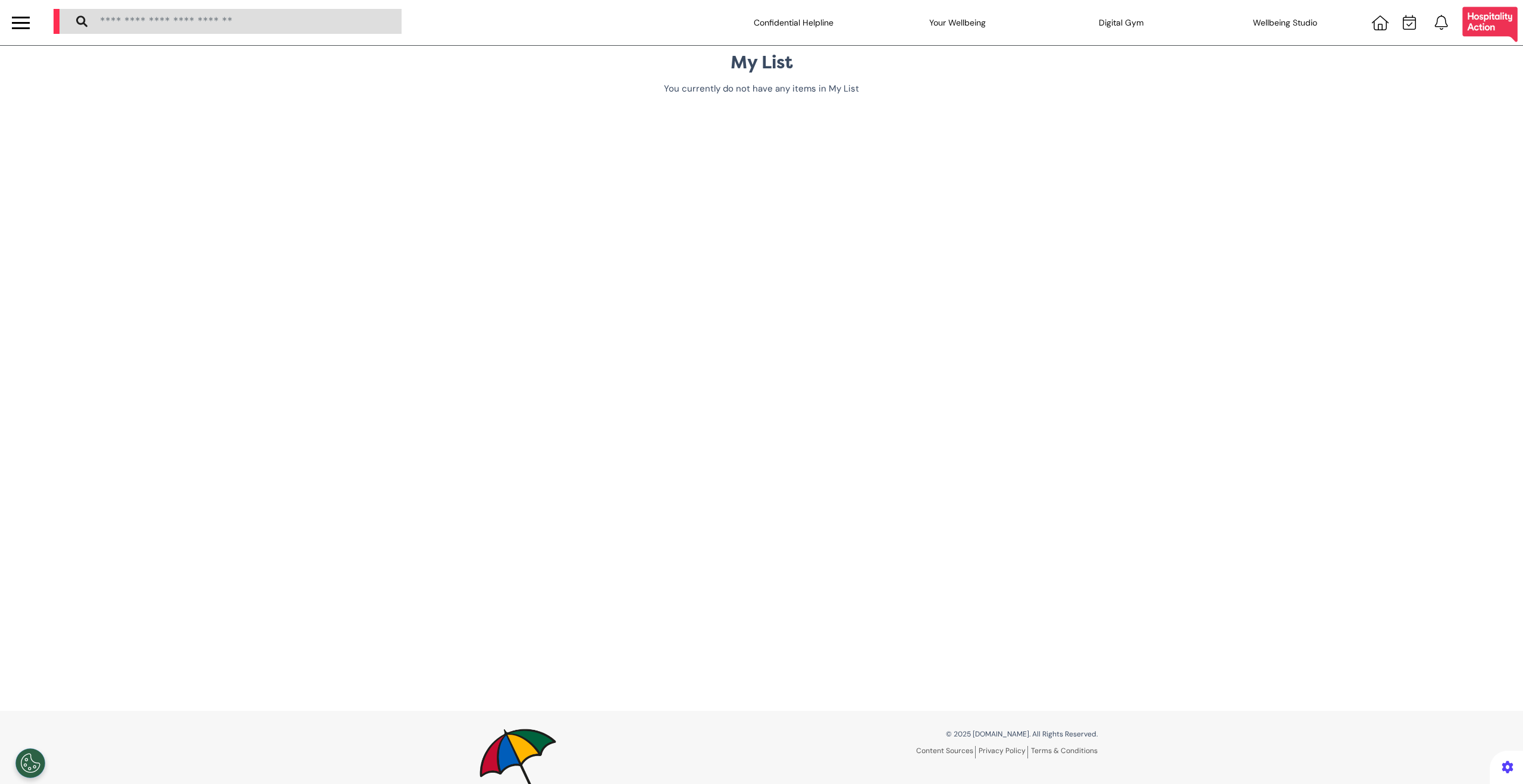
click at [29, 17] on div at bounding box center [21, 18] width 18 height 2
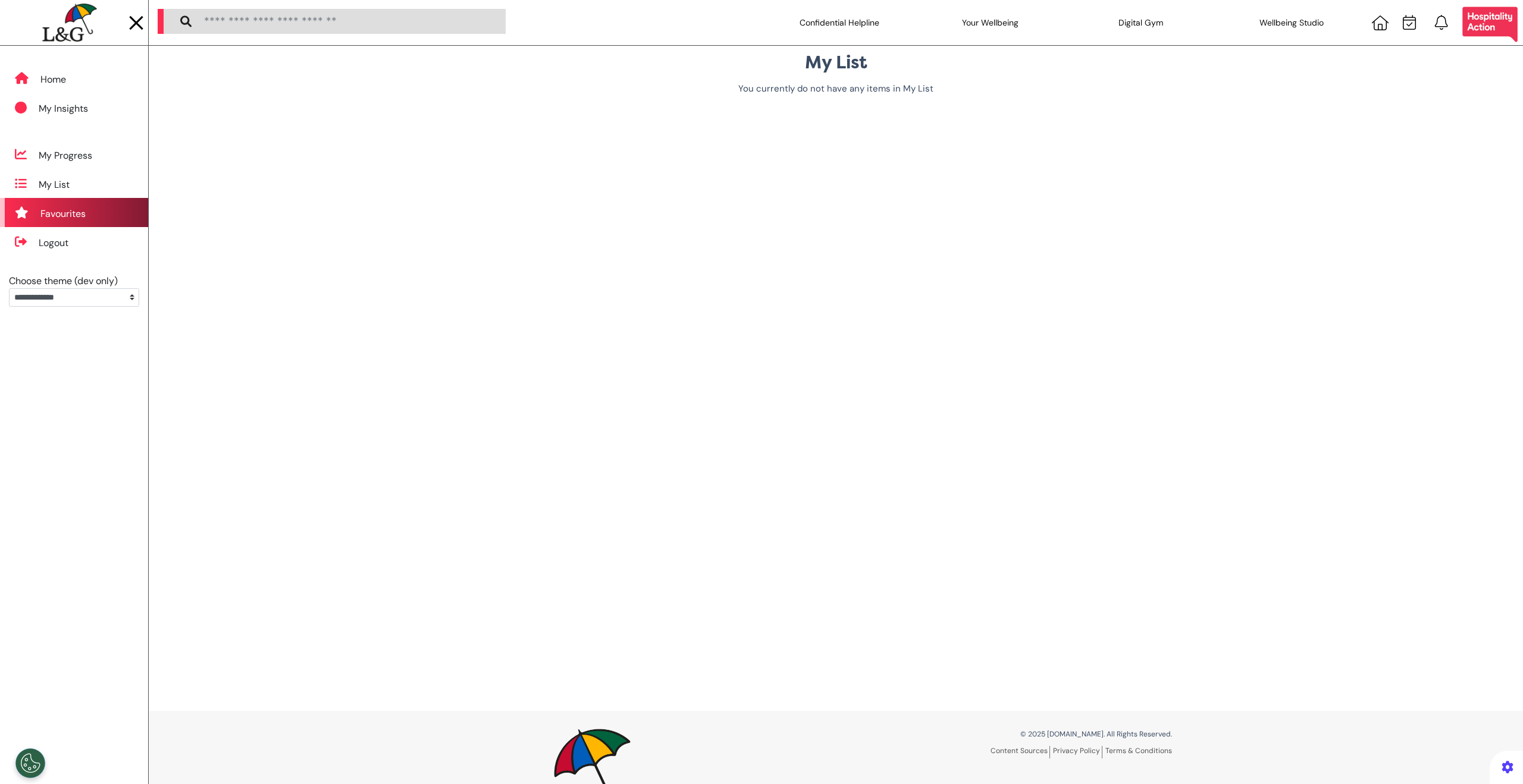
click at [65, 207] on div "Favourites" at bounding box center [63, 214] width 45 height 14
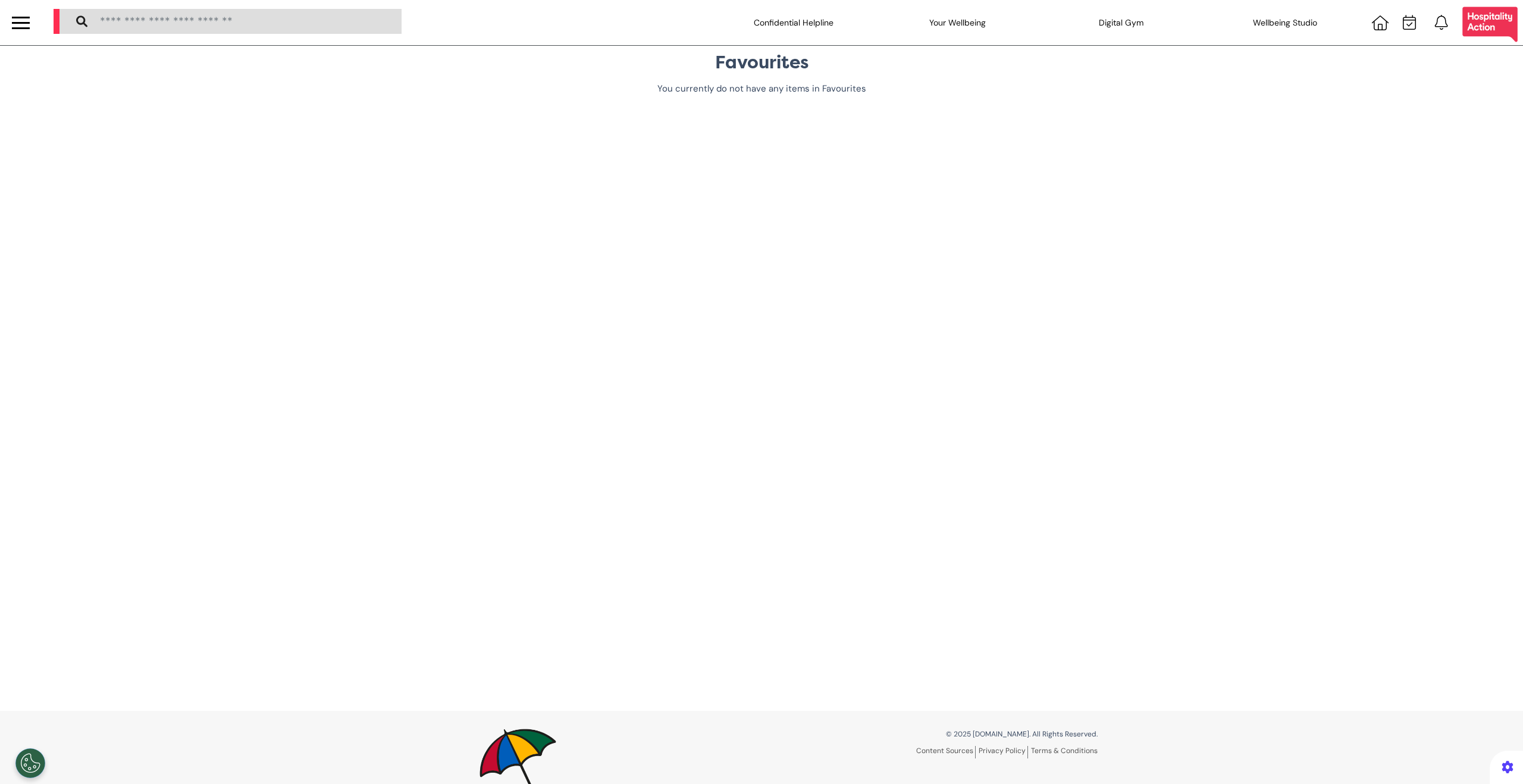
click at [30, 4] on div at bounding box center [21, 23] width 42 height 45
click at [21, 25] on div at bounding box center [21, 23] width 18 height 20
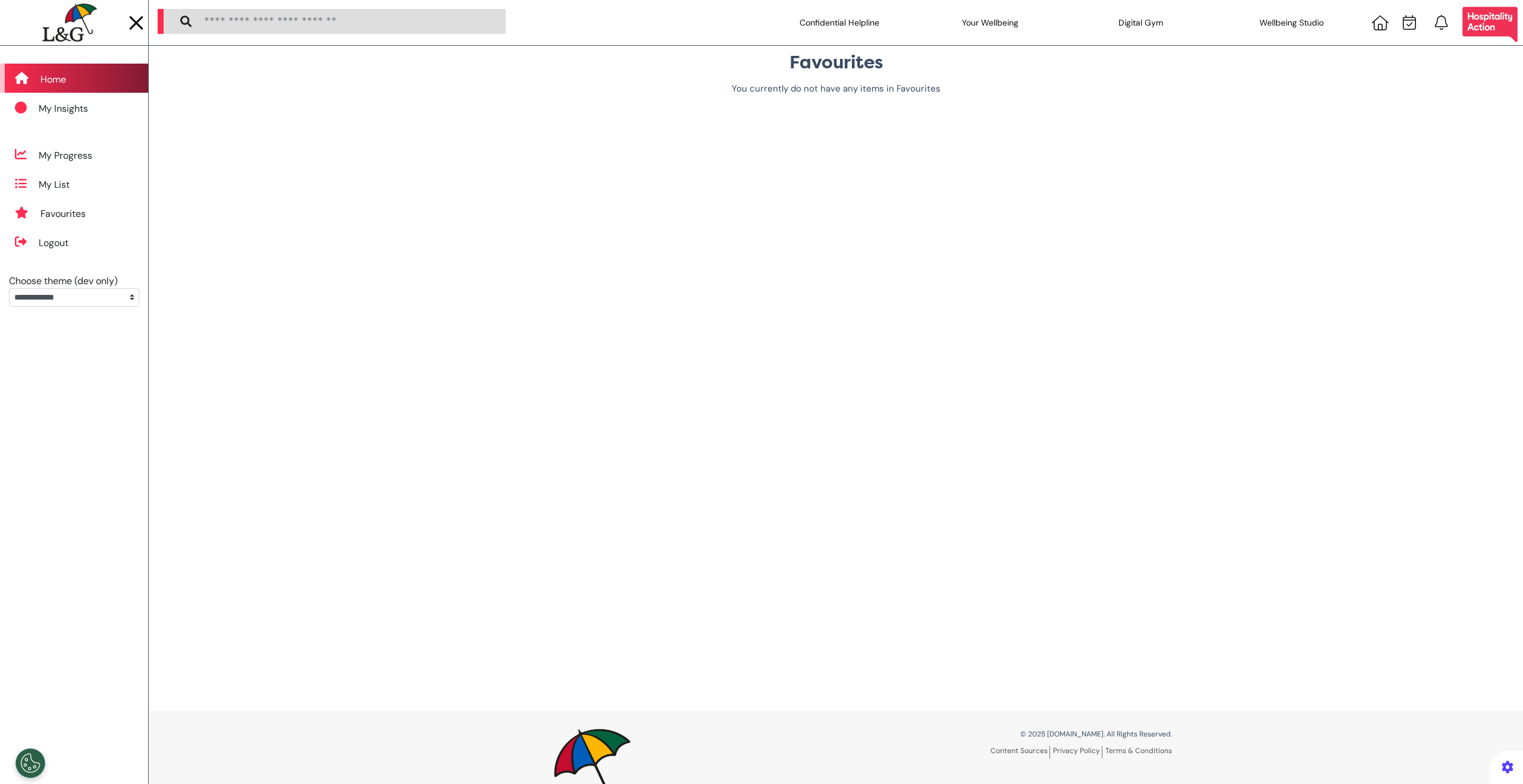
click at [45, 83] on div "Home" at bounding box center [53, 79] width 26 height 14
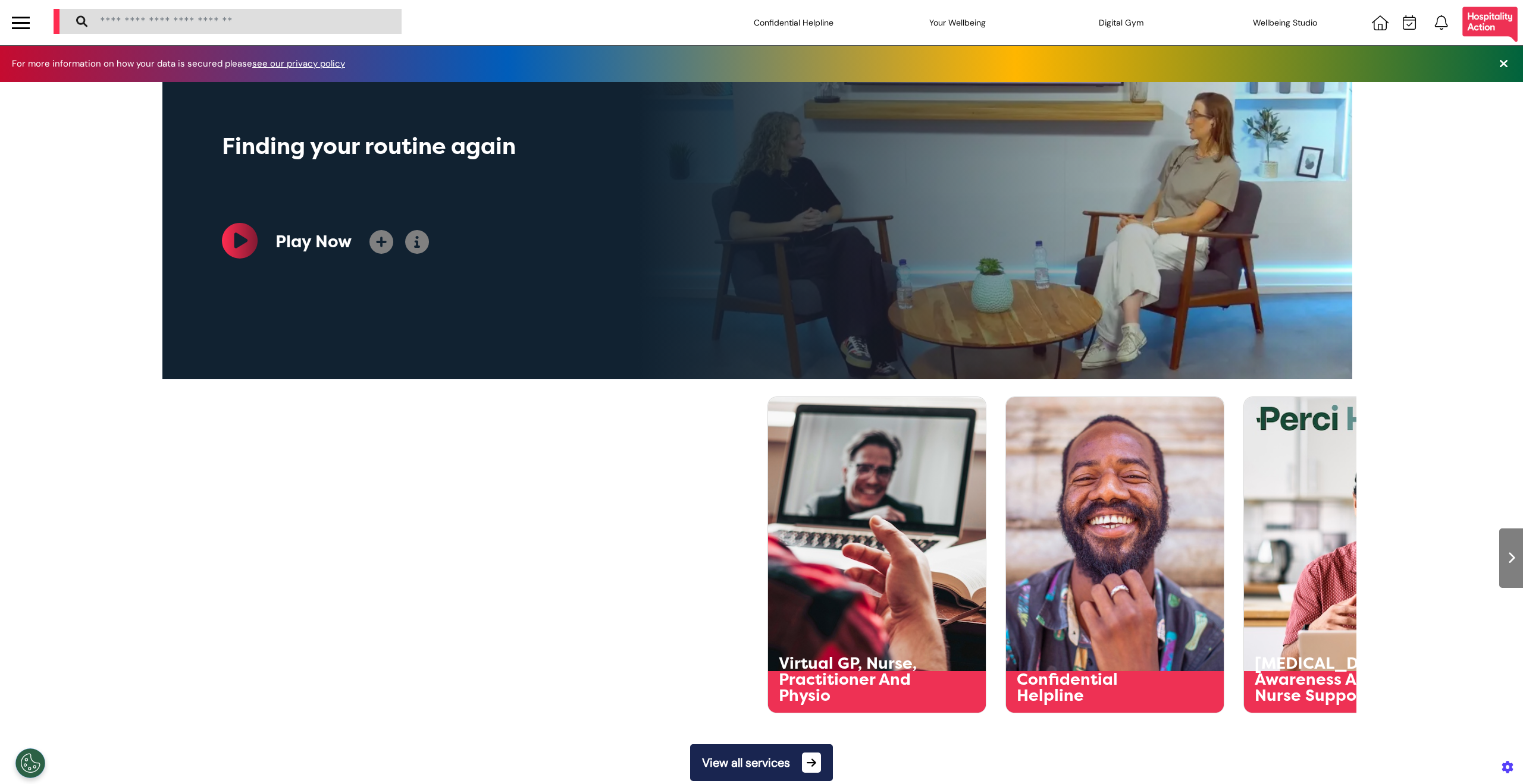
scroll to position [0, 594]
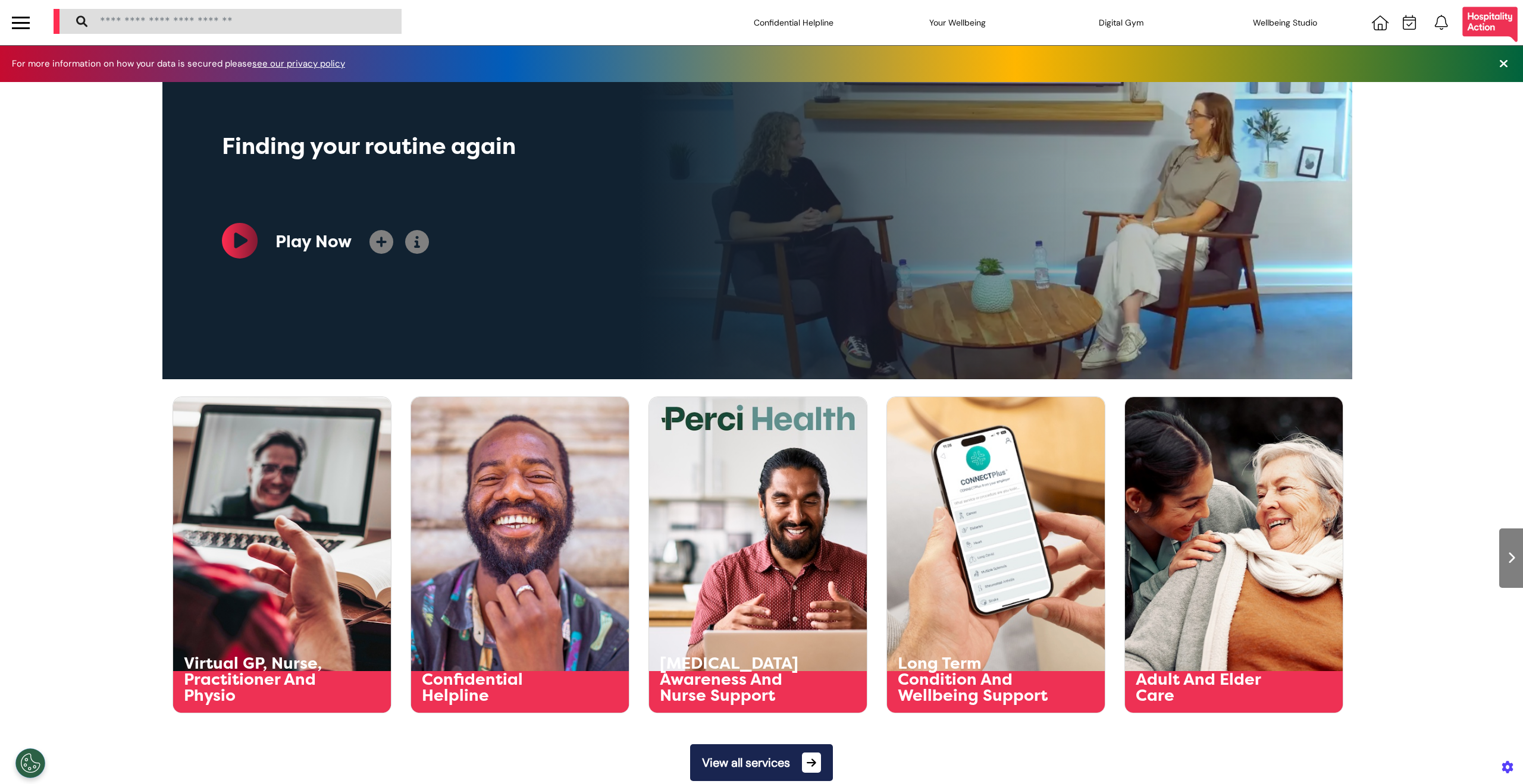
click at [571, 14] on div "Confidential Helpline Your Wellbeing Wellbeing Nutrition Be Calm sound space Re…" at bounding box center [783, 23] width 1478 height 45
click at [565, 26] on div "Confidential Helpline Your Wellbeing Wellbeing Nutrition Be Calm sound space Re…" at bounding box center [783, 23] width 1478 height 45
click at [538, 26] on div "Confidential Helpline Your Wellbeing Wellbeing Nutrition Be Calm sound space Re…" at bounding box center [783, 23] width 1478 height 45
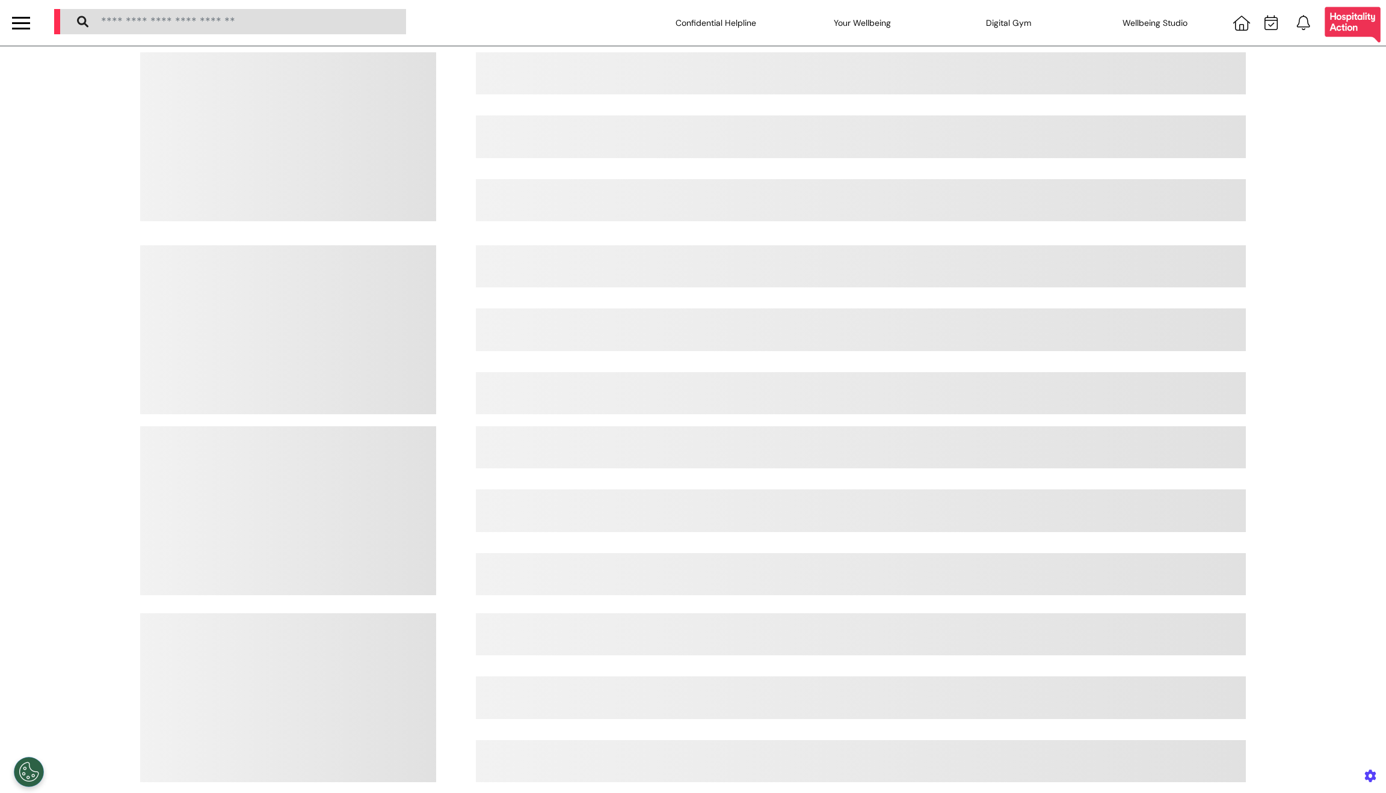
select select "**"
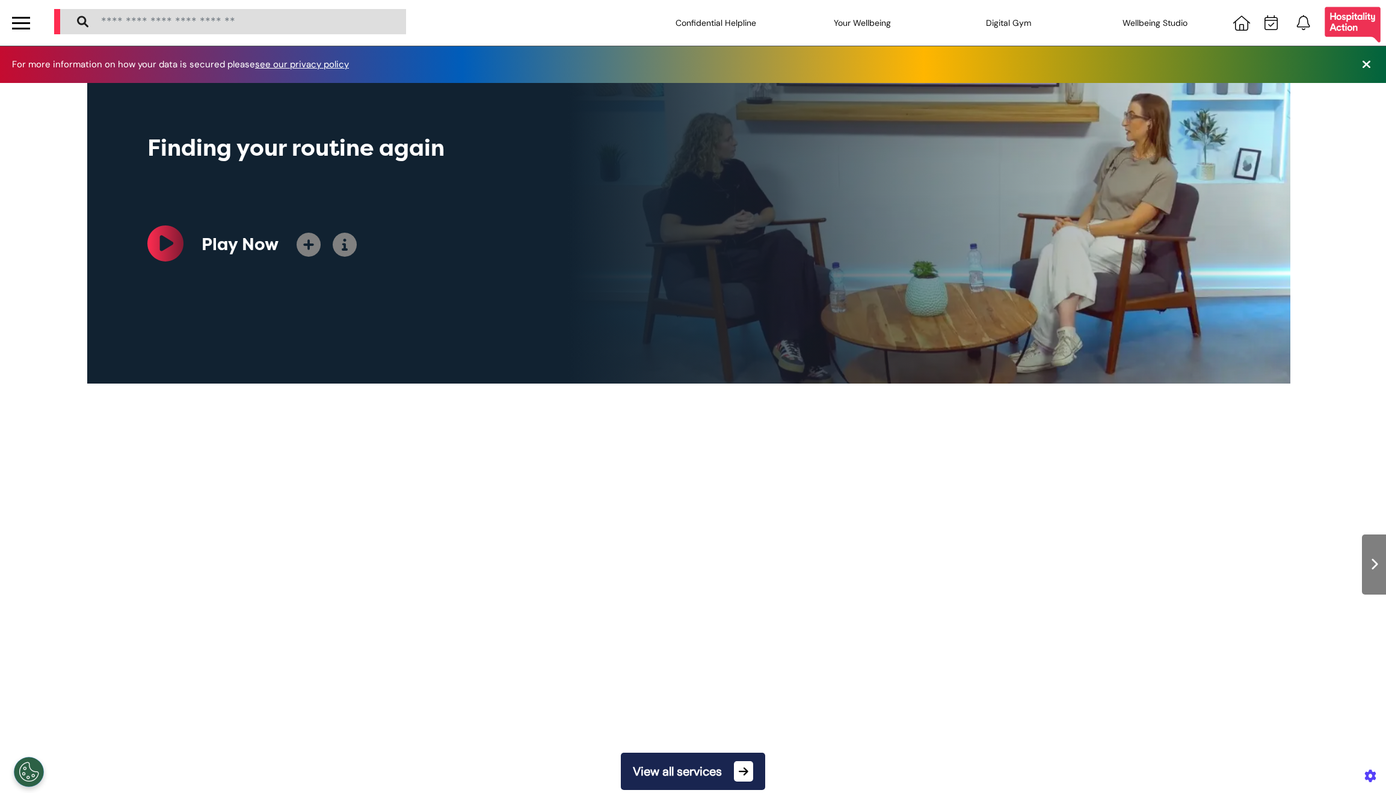
scroll to position [0, 601]
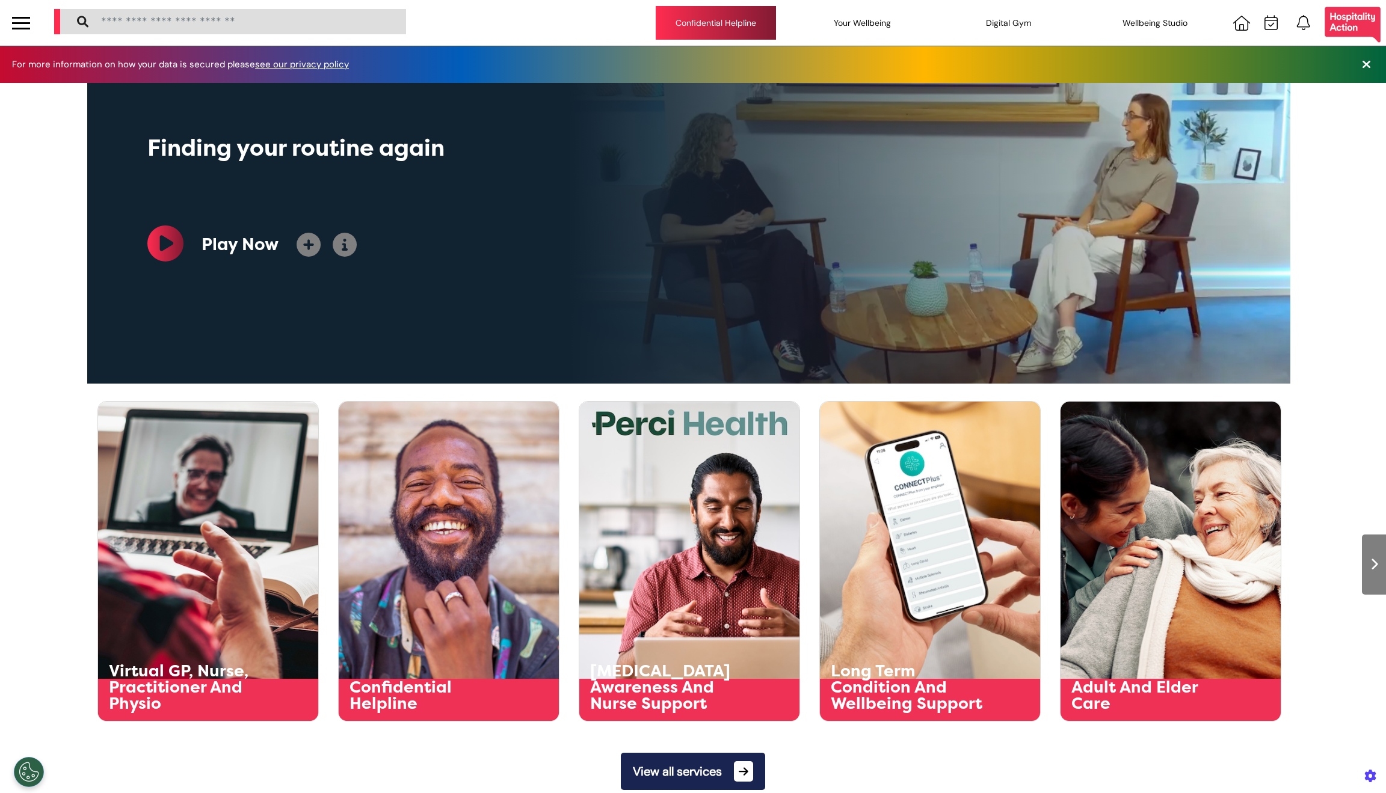
click at [734, 25] on div "Confidential Helpline" at bounding box center [716, 23] width 120 height 34
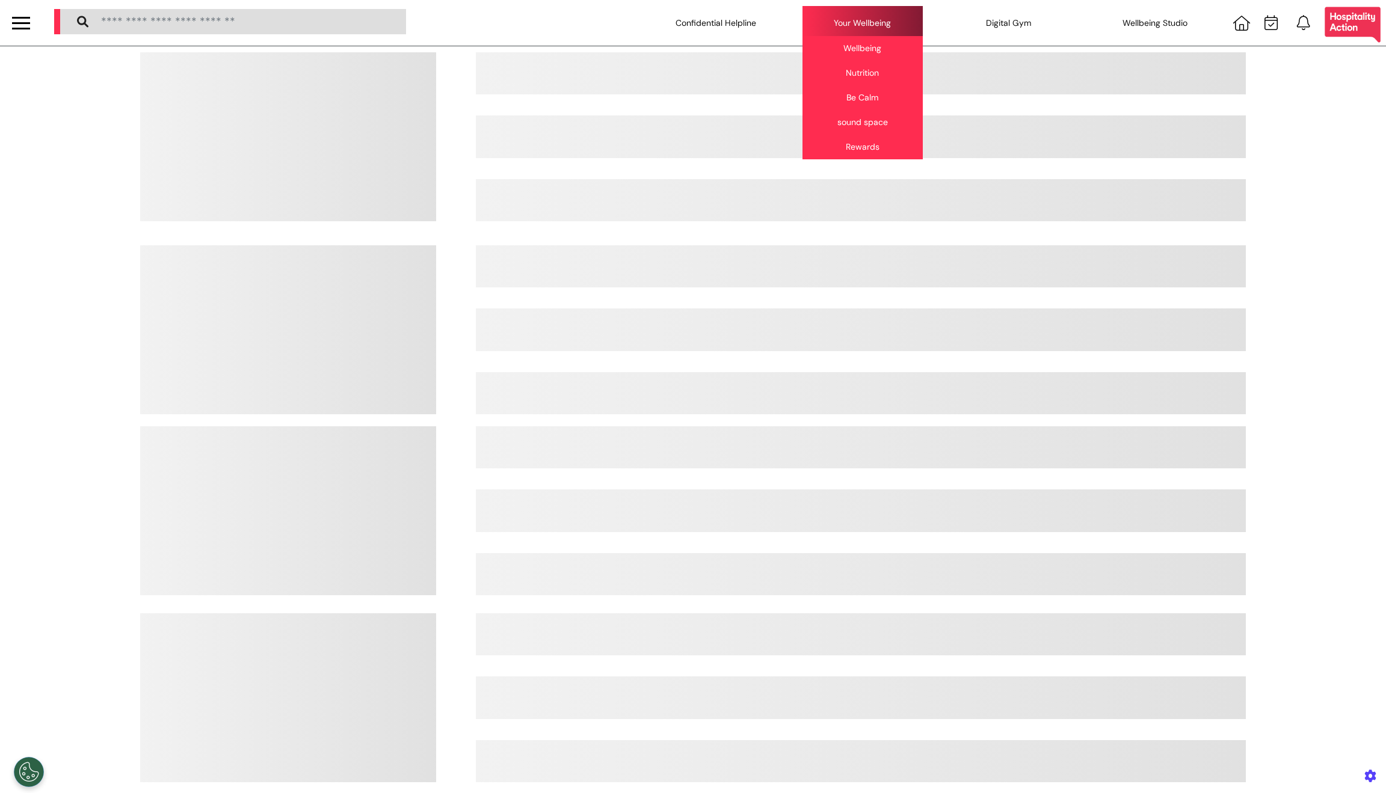
click at [833, 14] on div "Your Wellbeing Wellbeing Nutrition Be Calm sound space Rewards" at bounding box center [862, 23] width 120 height 34
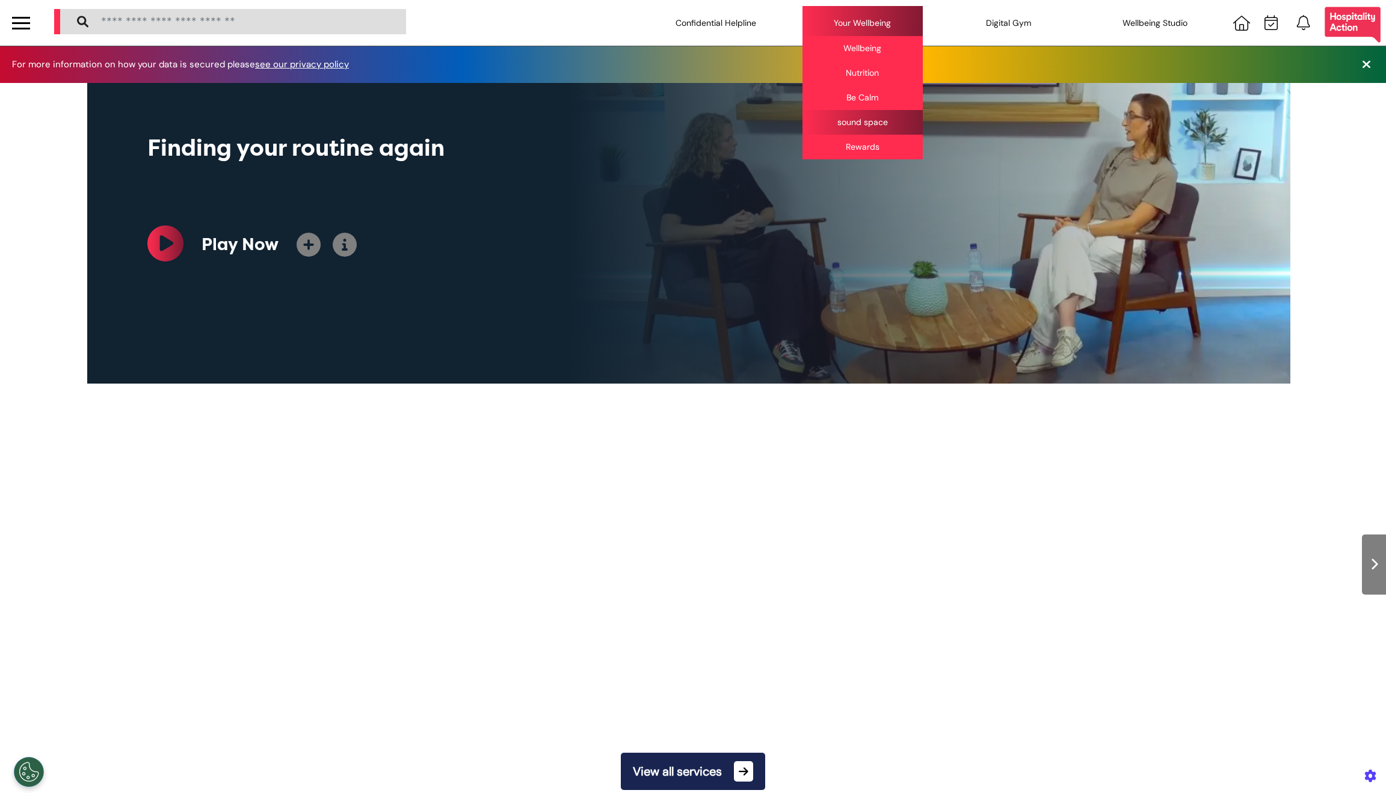
scroll to position [0, 601]
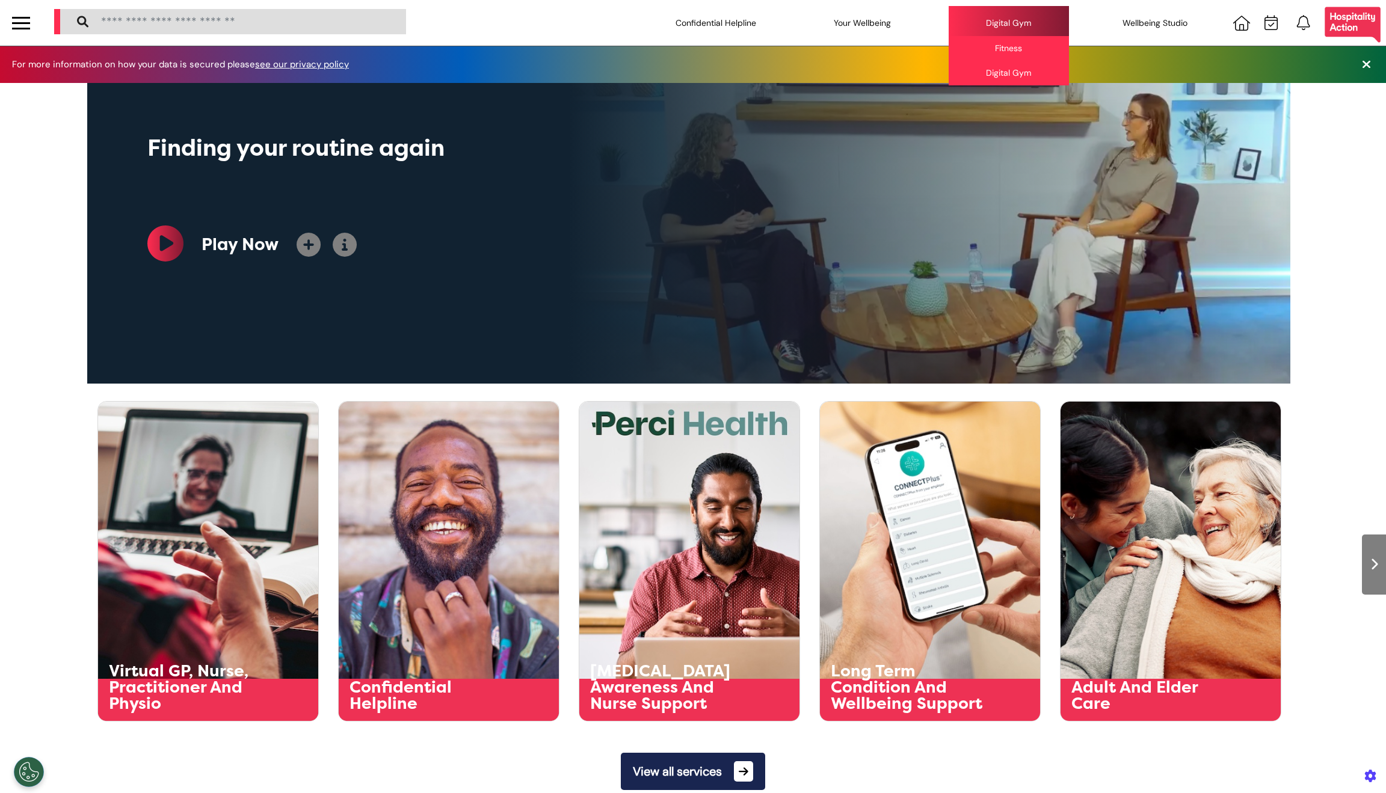
click at [966, 22] on div "Digital Gym Fitness Digital Gym" at bounding box center [1009, 23] width 120 height 34
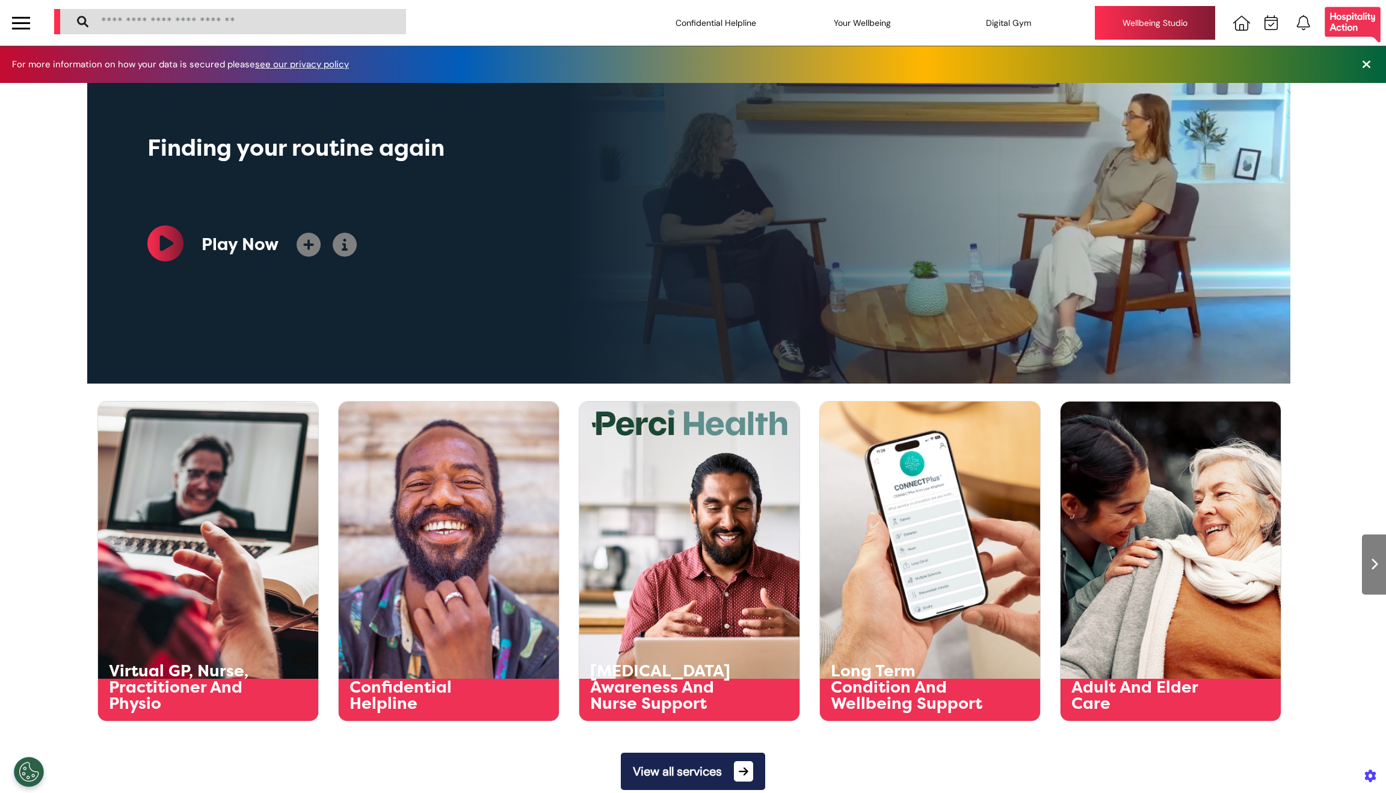
click at [1159, 29] on div "Wellbeing Studio" at bounding box center [1155, 23] width 120 height 34
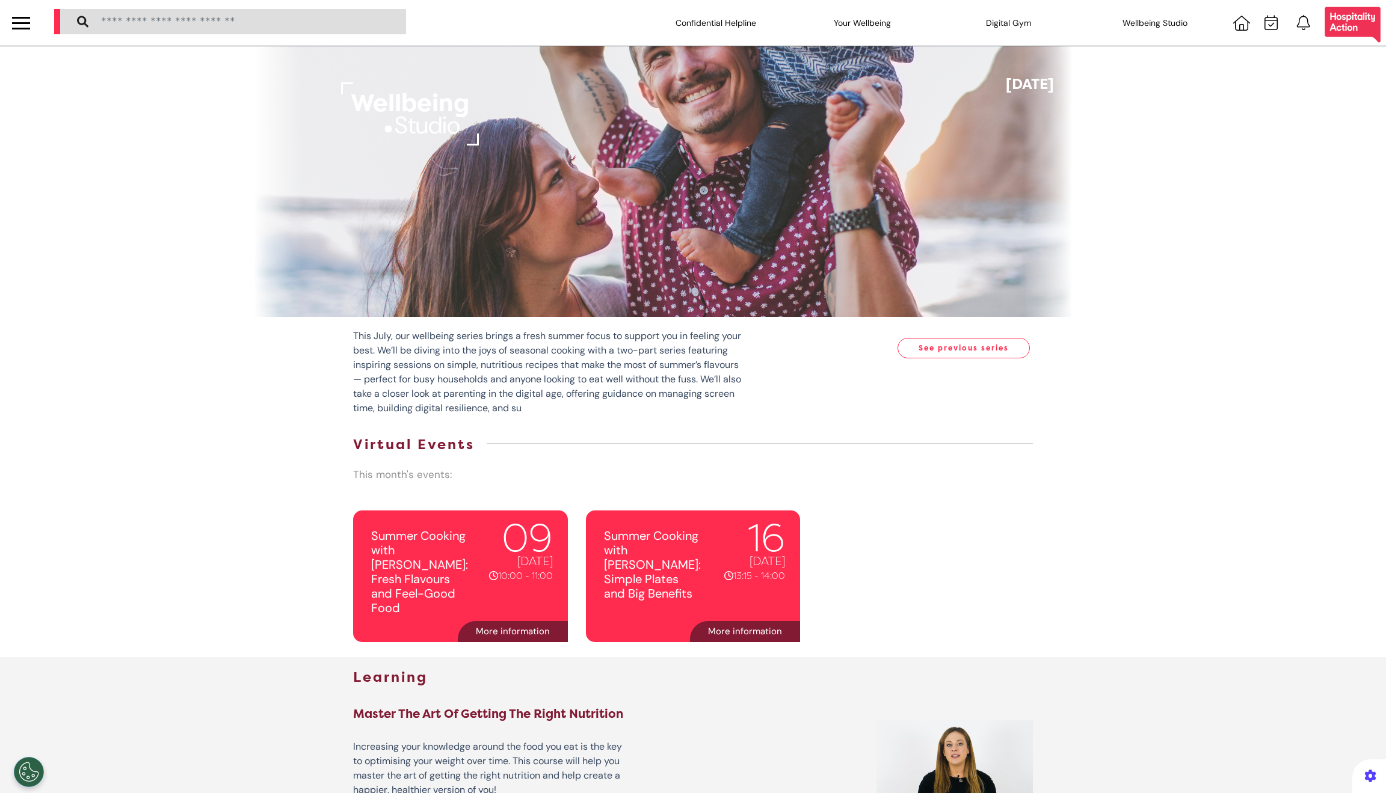
click at [1353, 32] on div "Dark Mode OFF" at bounding box center [1353, 25] width 60 height 40
click at [1352, 27] on div "Dark Mode OFF" at bounding box center [1353, 25] width 60 height 40
